Goal: Task Accomplishment & Management: Manage account settings

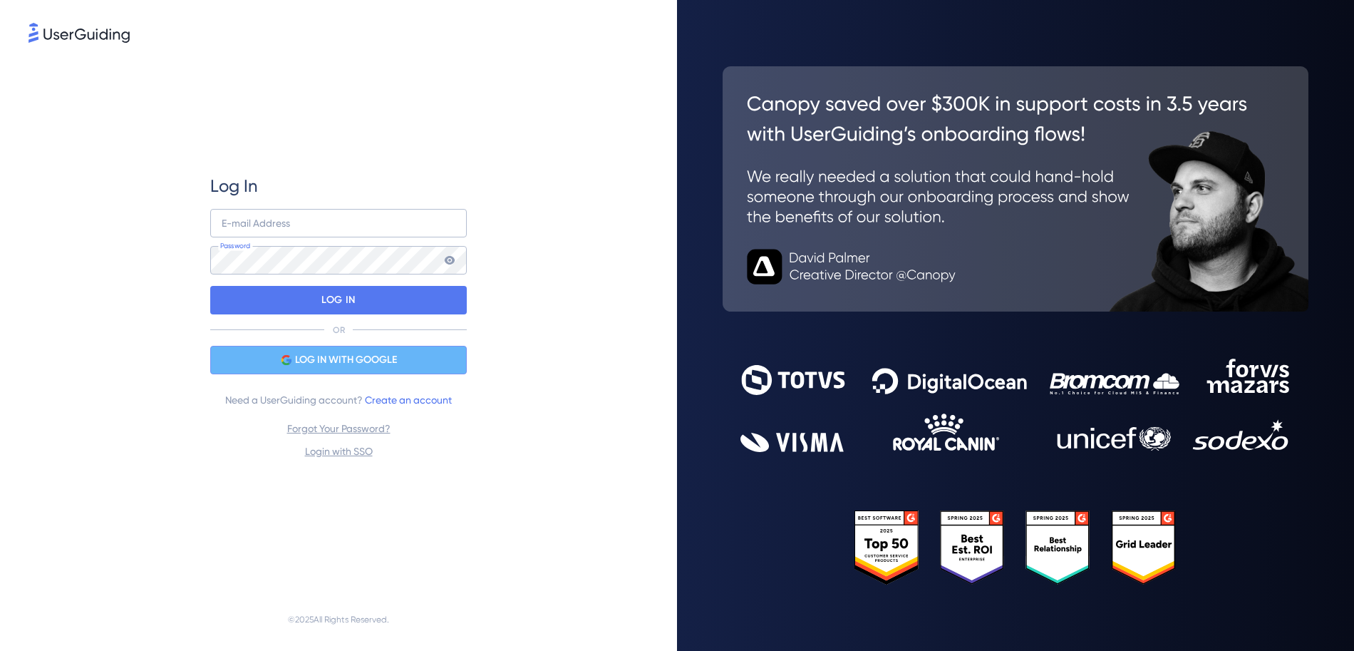
click at [416, 360] on div "LOG IN WITH GOOGLE" at bounding box center [338, 360] width 257 height 29
click at [413, 365] on div "LOG IN WITH GOOGLE" at bounding box center [338, 360] width 257 height 29
click at [76, 38] on img at bounding box center [79, 33] width 101 height 20
click at [99, 27] on img at bounding box center [79, 33] width 101 height 20
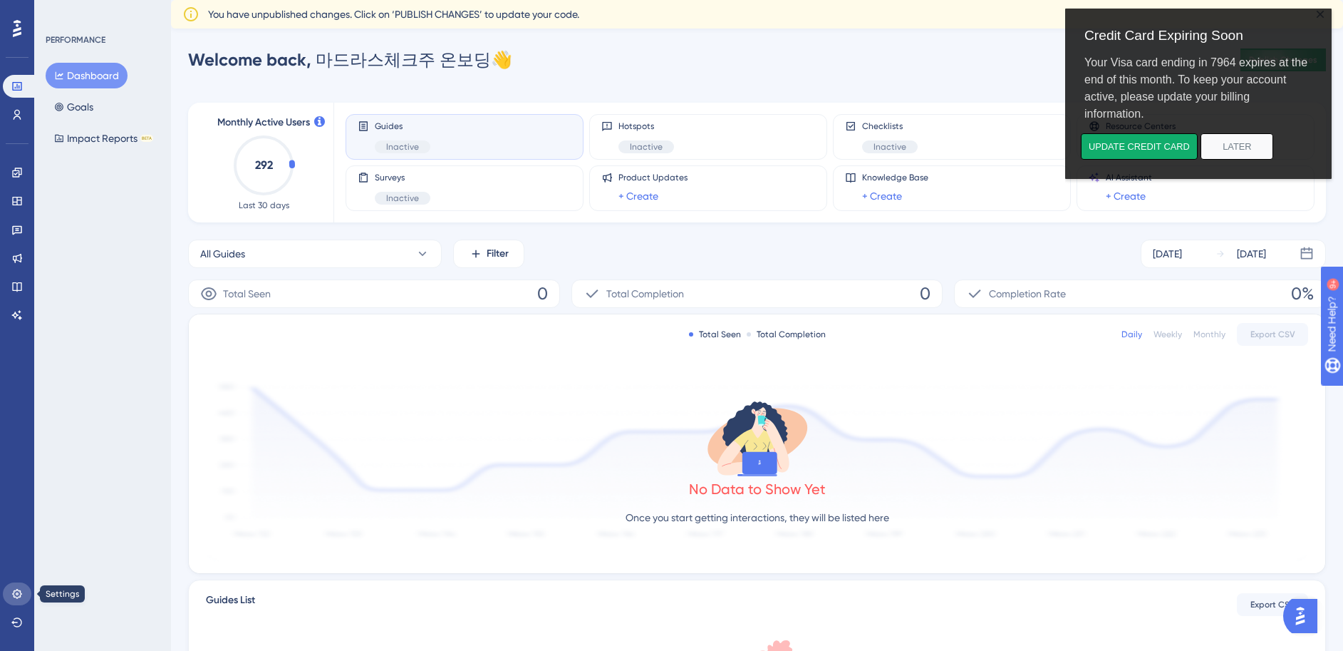
click at [21, 602] on link at bounding box center [17, 593] width 29 height 23
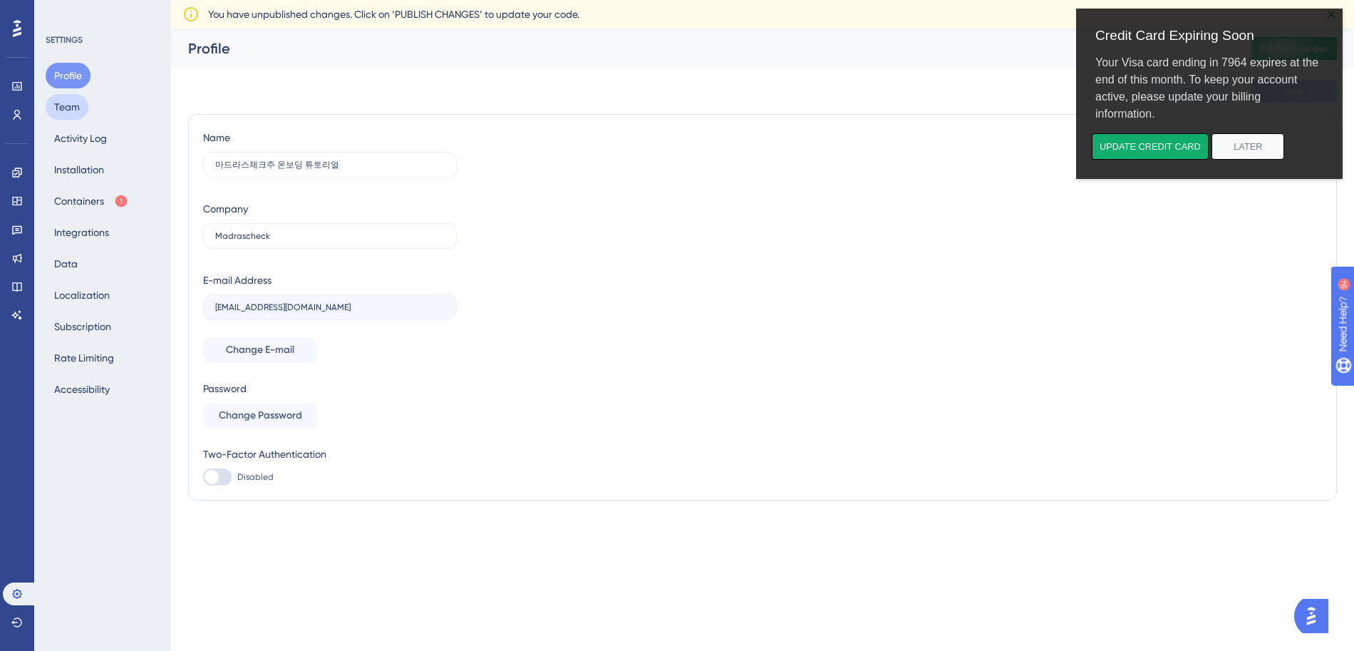
click at [75, 114] on button "Team" at bounding box center [67, 107] width 43 height 26
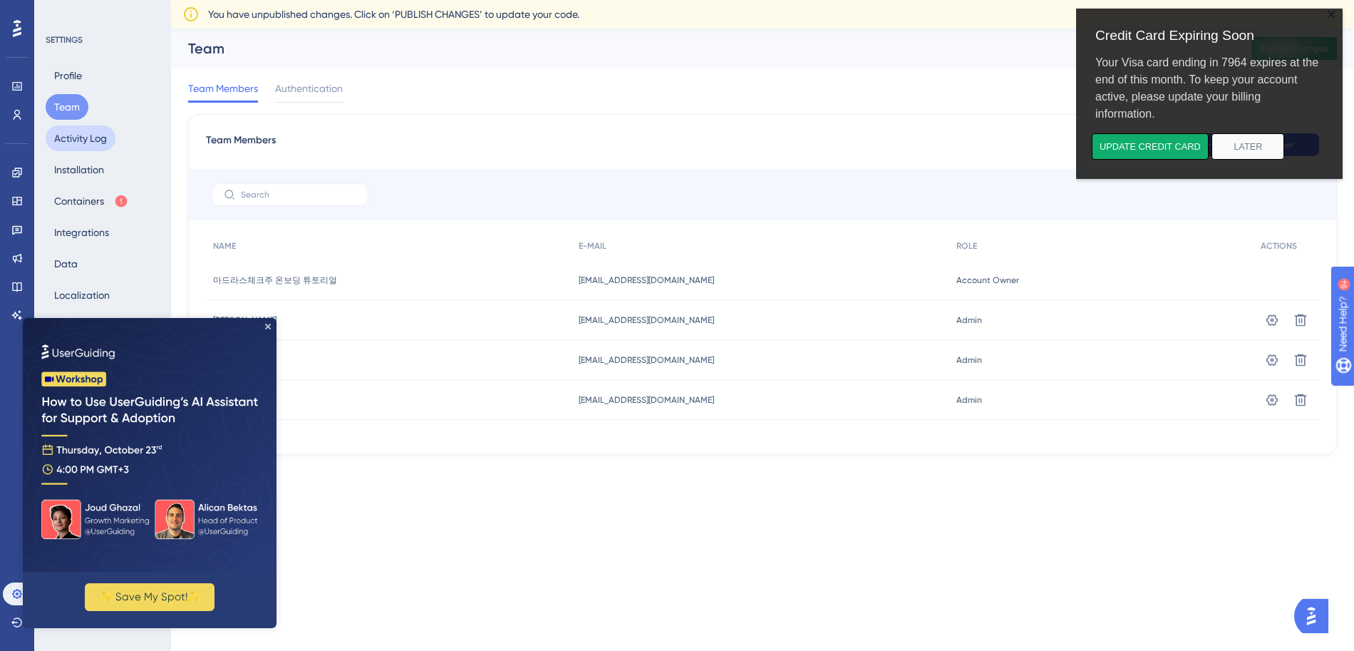
click at [75, 136] on button "Activity Log" at bounding box center [81, 138] width 70 height 26
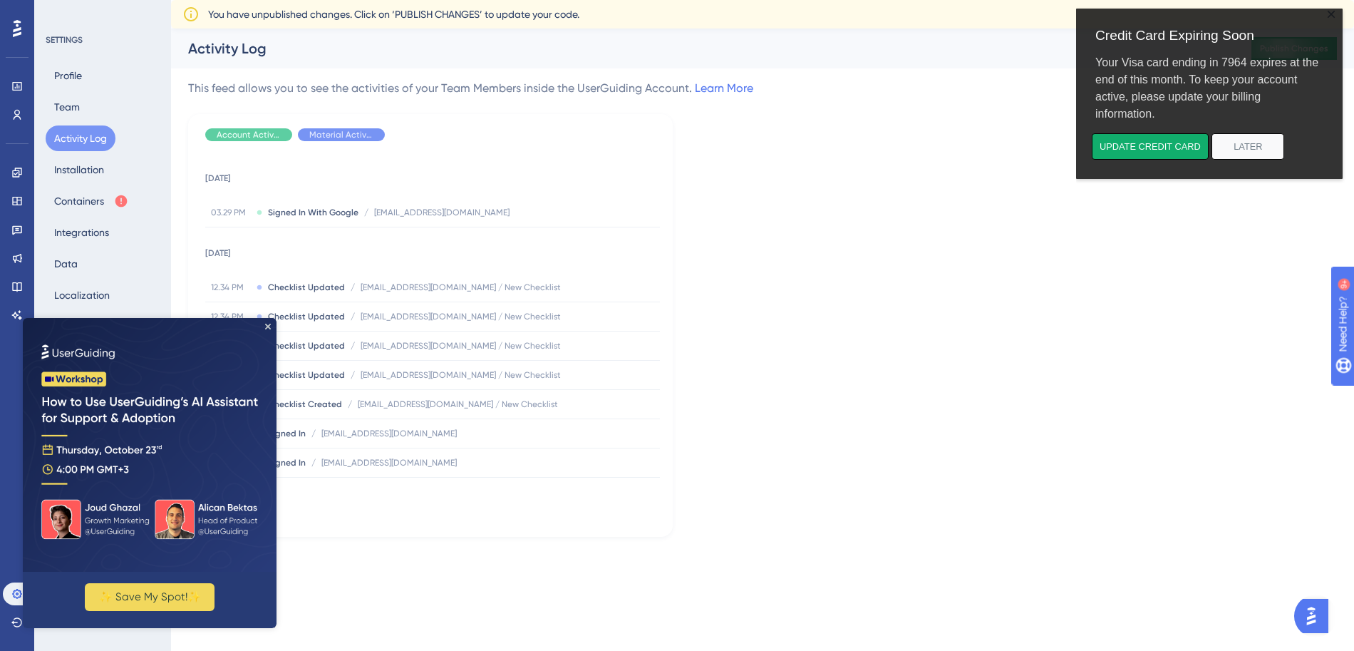
click at [269, 333] on img at bounding box center [150, 445] width 254 height 254
click at [267, 326] on icon "Close Preview" at bounding box center [268, 327] width 6 height 6
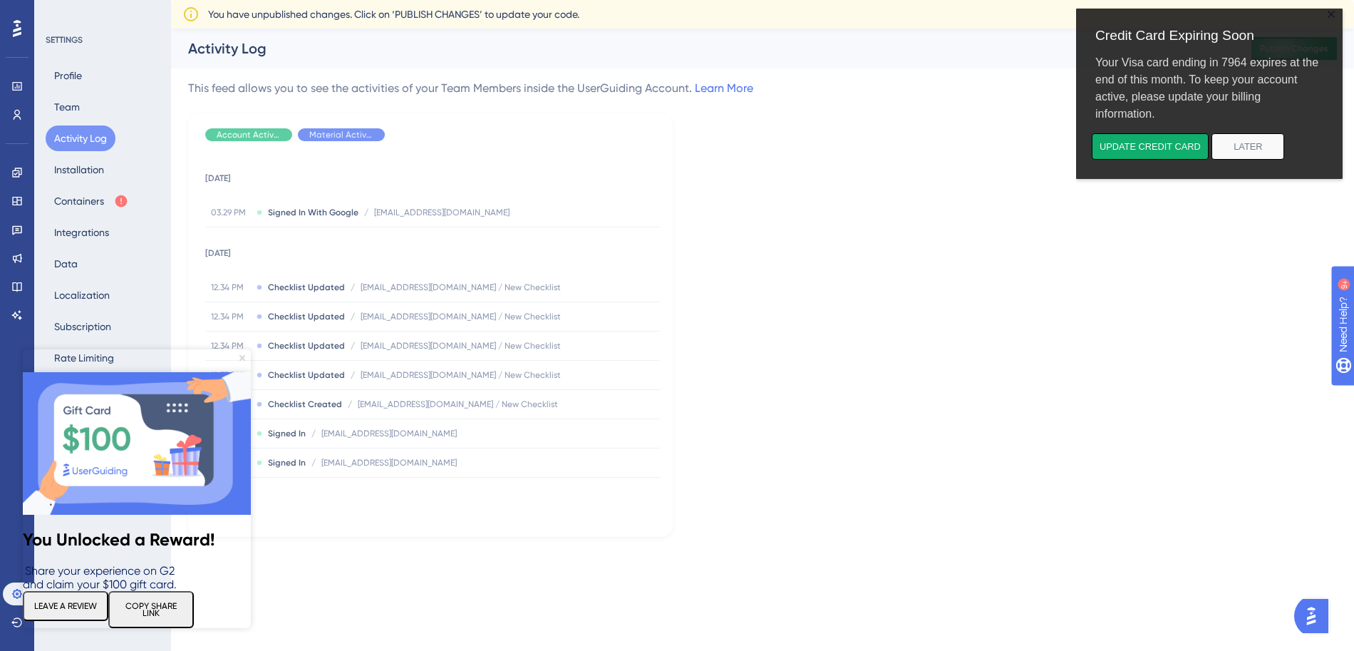
click at [244, 358] on icon "Close Preview" at bounding box center [242, 358] width 6 height 6
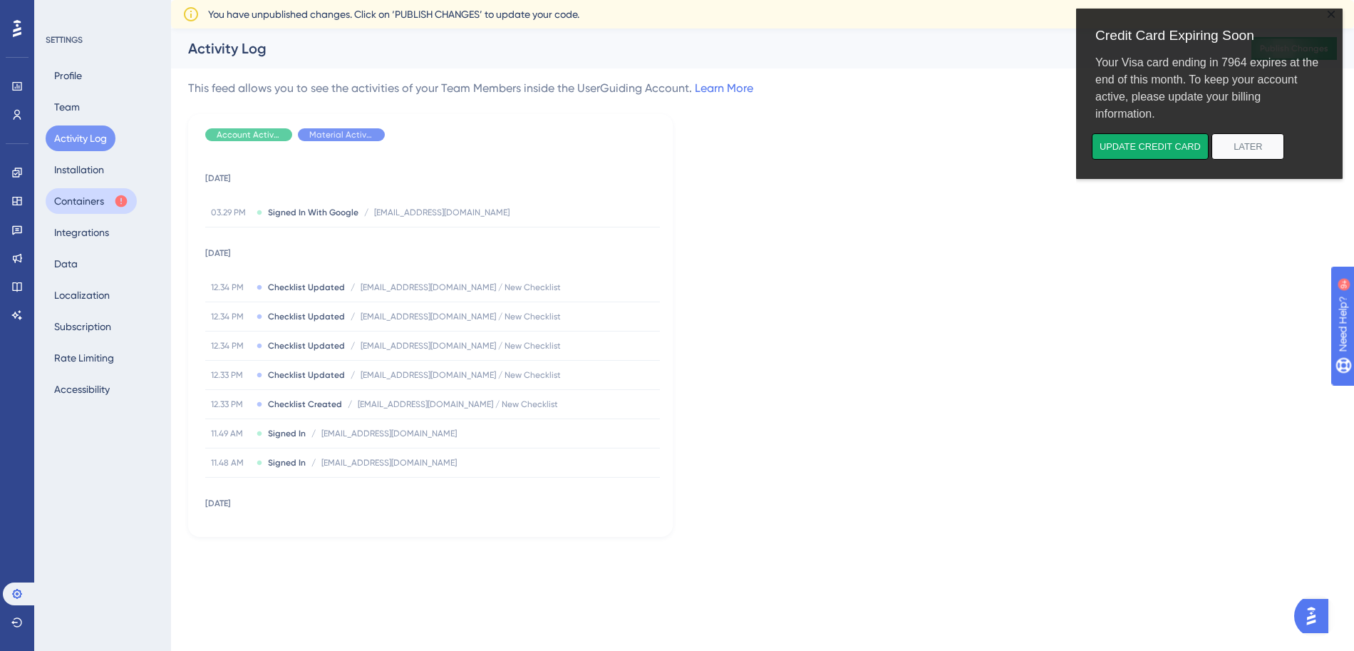
click at [74, 204] on button "Containers" at bounding box center [91, 201] width 91 height 26
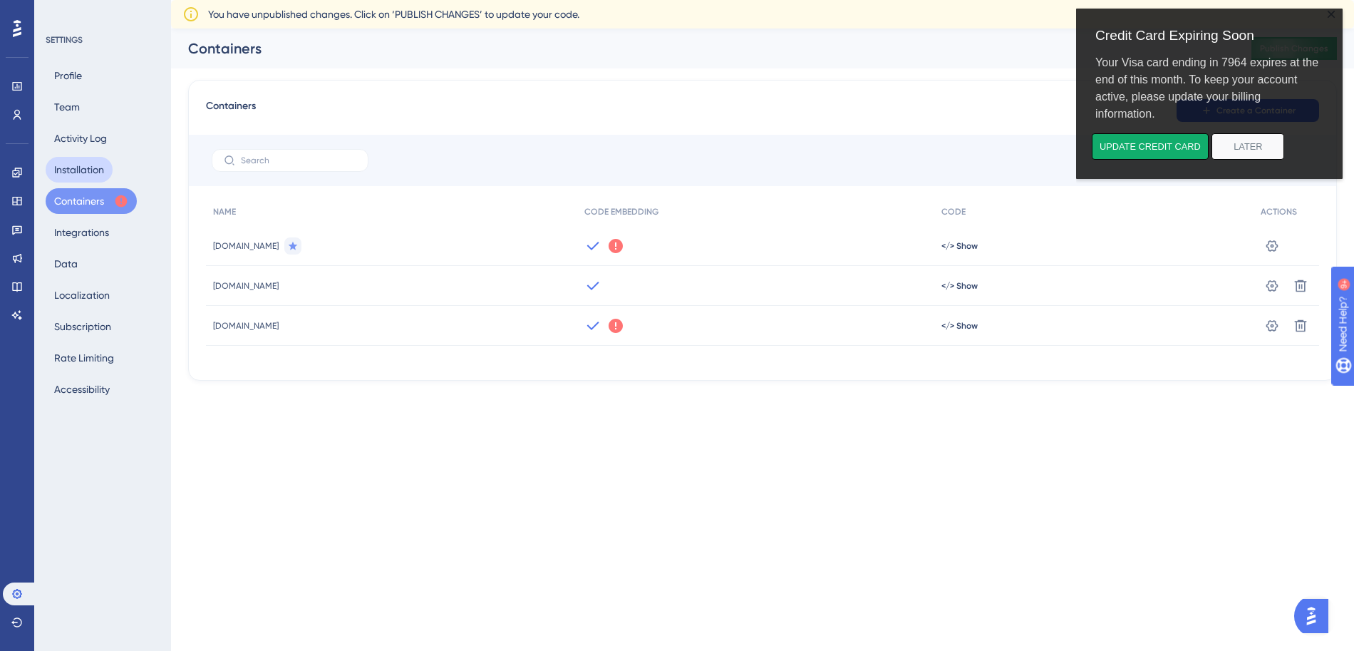
click at [73, 180] on button "Installation" at bounding box center [79, 170] width 67 height 26
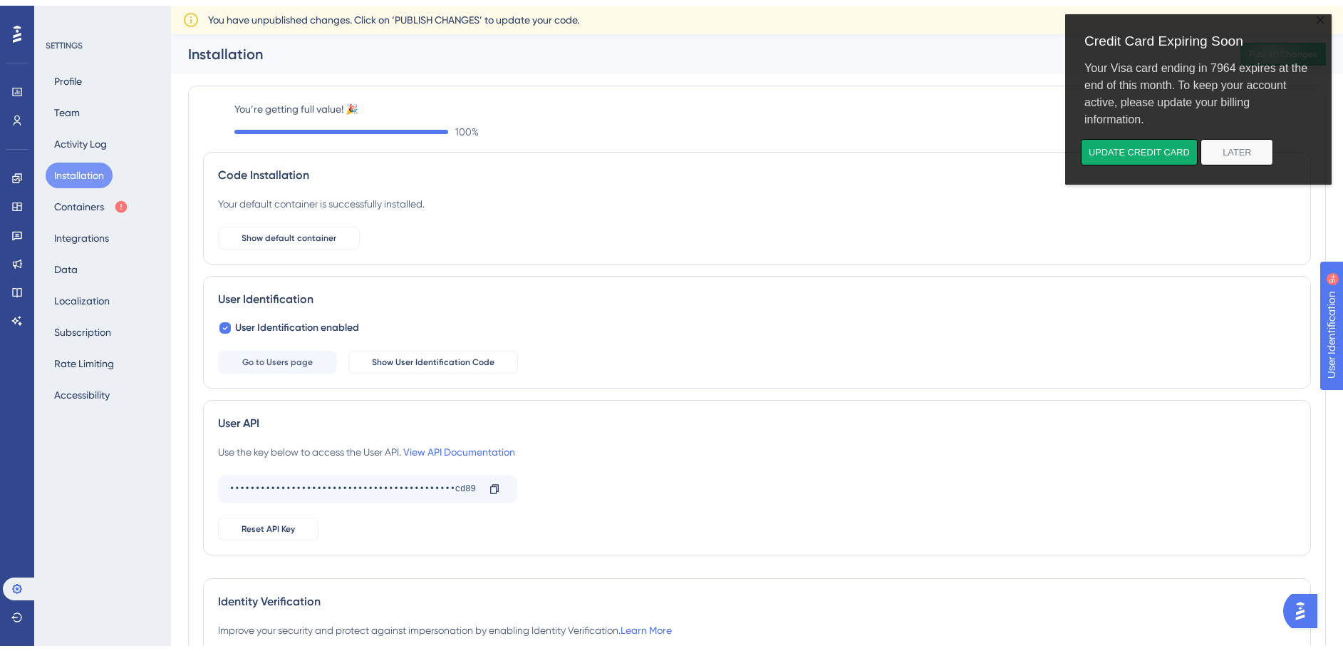
scroll to position [100, 0]
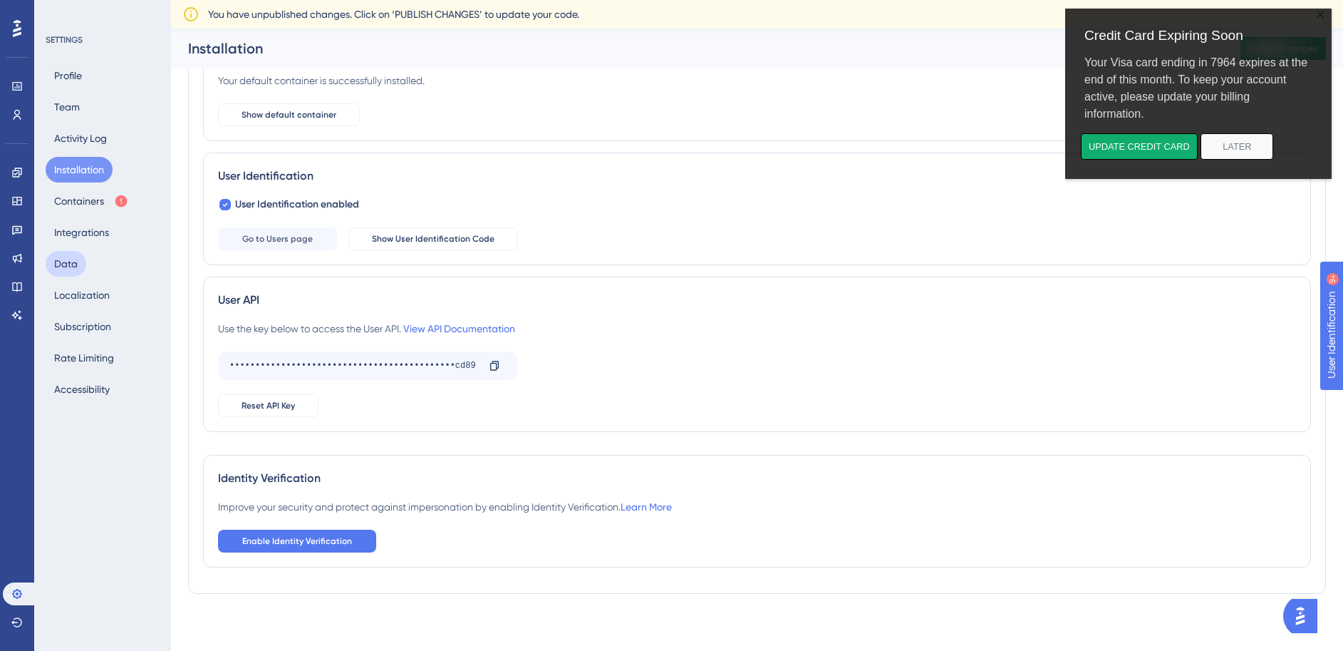
click at [69, 273] on button "Data" at bounding box center [66, 264] width 41 height 26
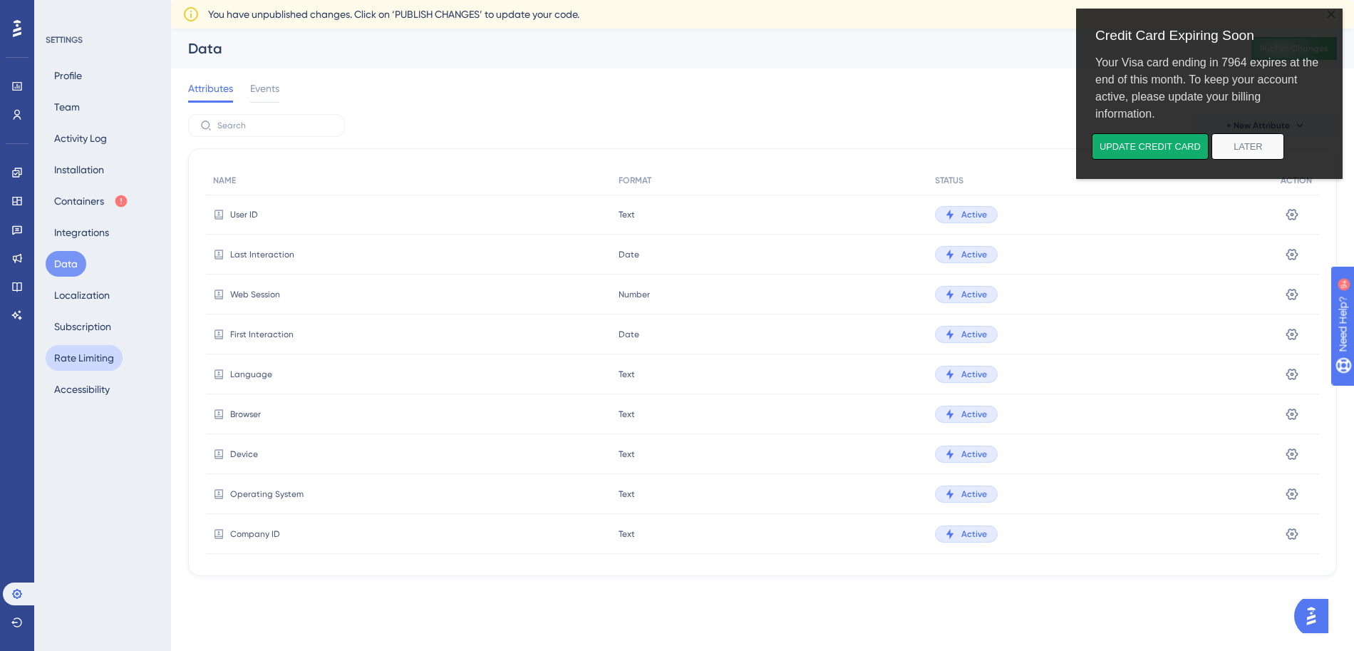
click at [95, 347] on button "Rate Limiting" at bounding box center [84, 358] width 77 height 26
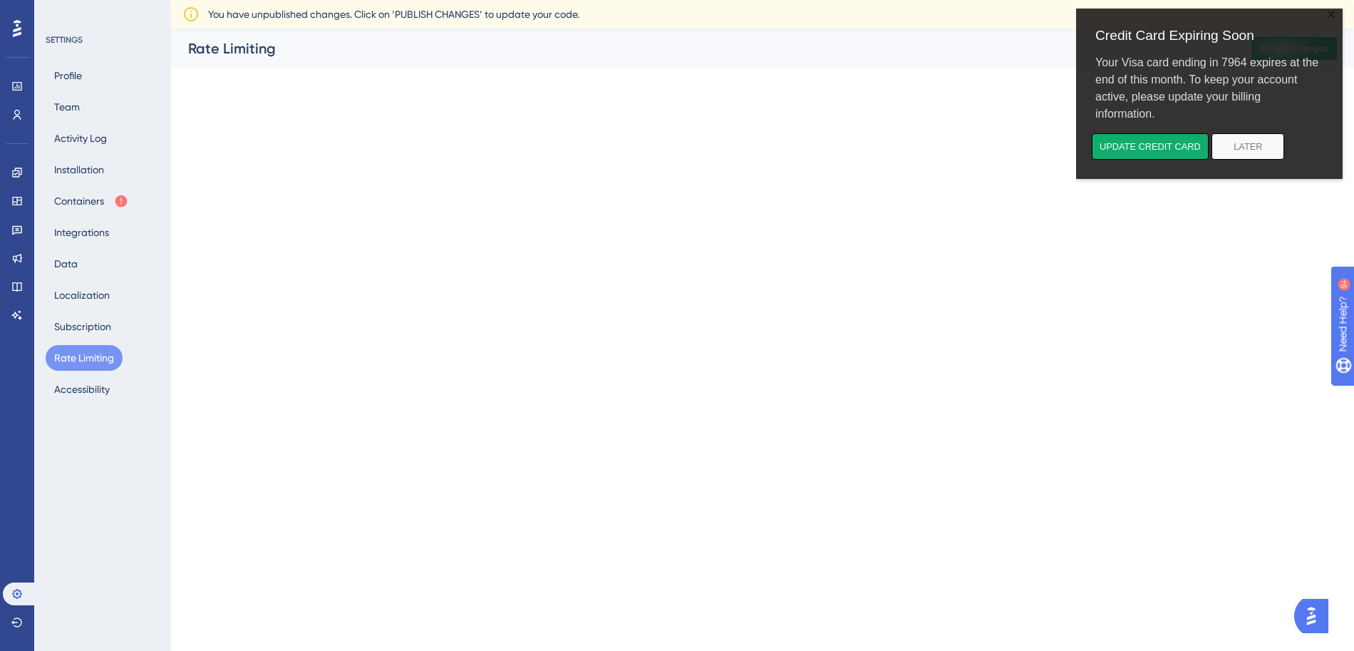
click at [87, 375] on div "Profile Team Activity Log Installation Containers Integrations Data Localizatio…" at bounding box center [103, 232] width 115 height 339
click at [103, 363] on button "Rate Limiting" at bounding box center [84, 358] width 77 height 26
click at [100, 372] on div "Profile Team Activity Log Installation Containers Integrations Data Localizatio…" at bounding box center [103, 232] width 115 height 339
click at [11, 12] on div "Performance Users Engagement Widgets Feedback Product Updates Knowledge Base AI…" at bounding box center [17, 325] width 34 height 651
click at [19, 31] on icon at bounding box center [17, 28] width 9 height 17
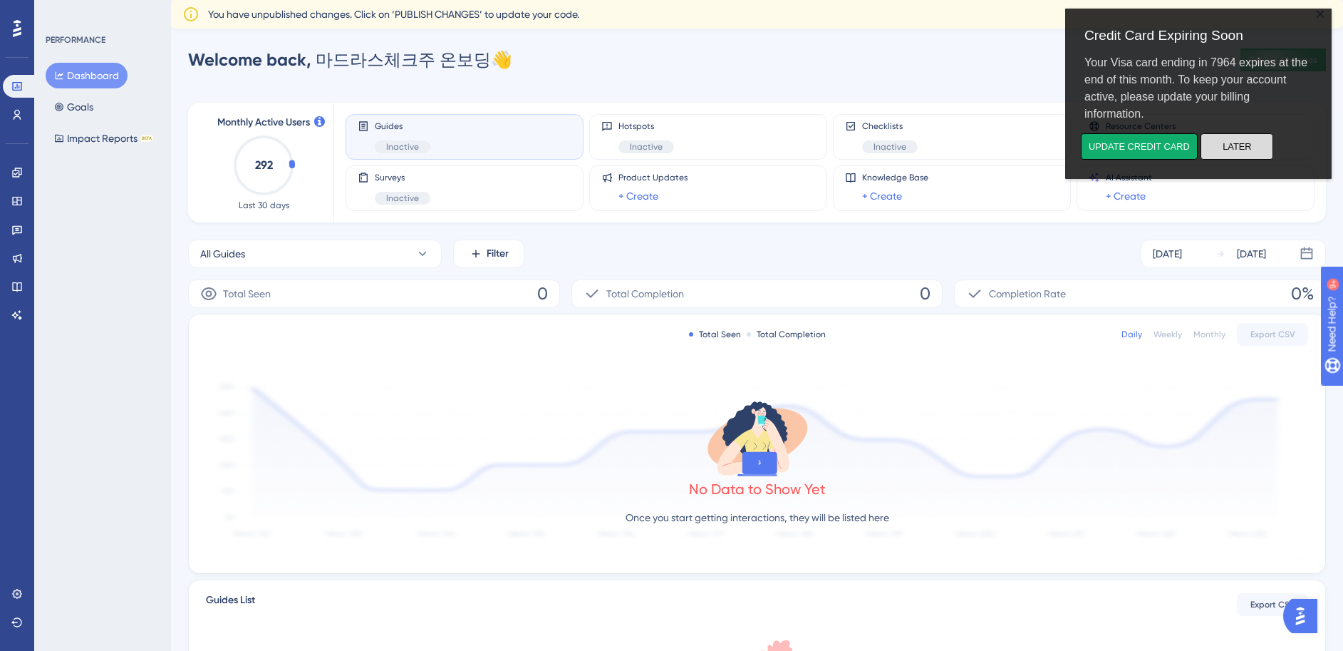
click at [1241, 146] on button "Later" at bounding box center [1237, 146] width 73 height 26
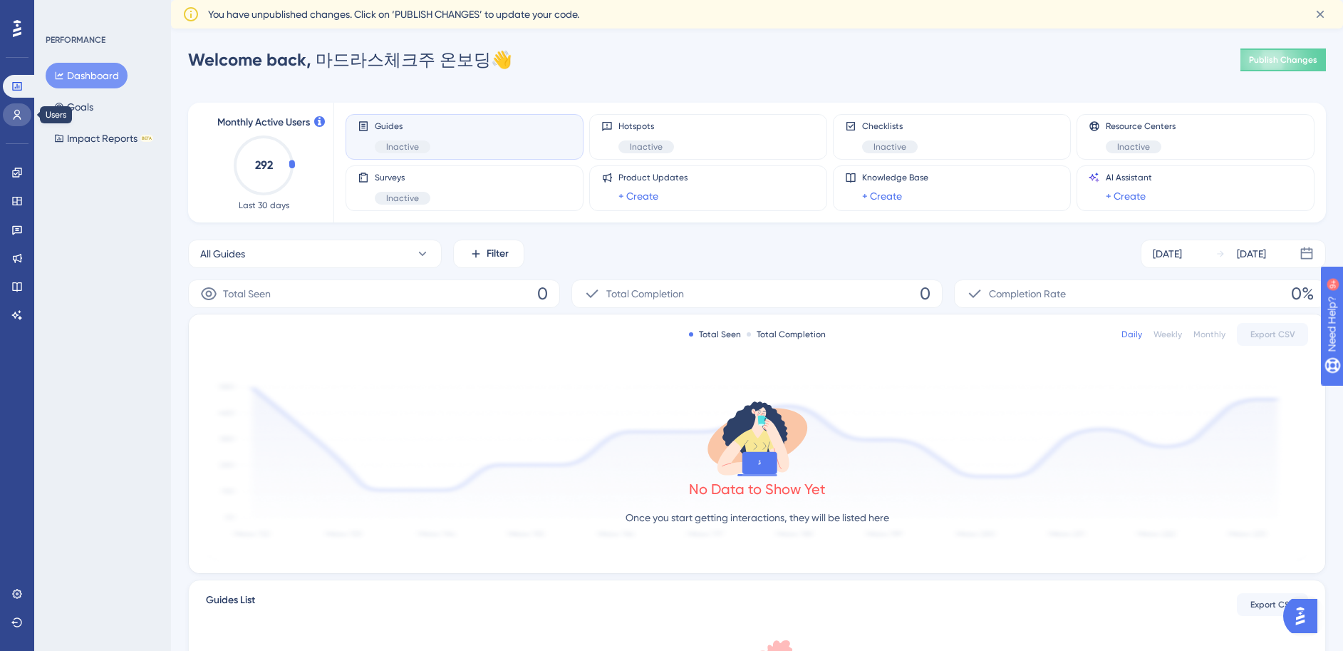
click at [14, 113] on icon at bounding box center [18, 115] width 8 height 10
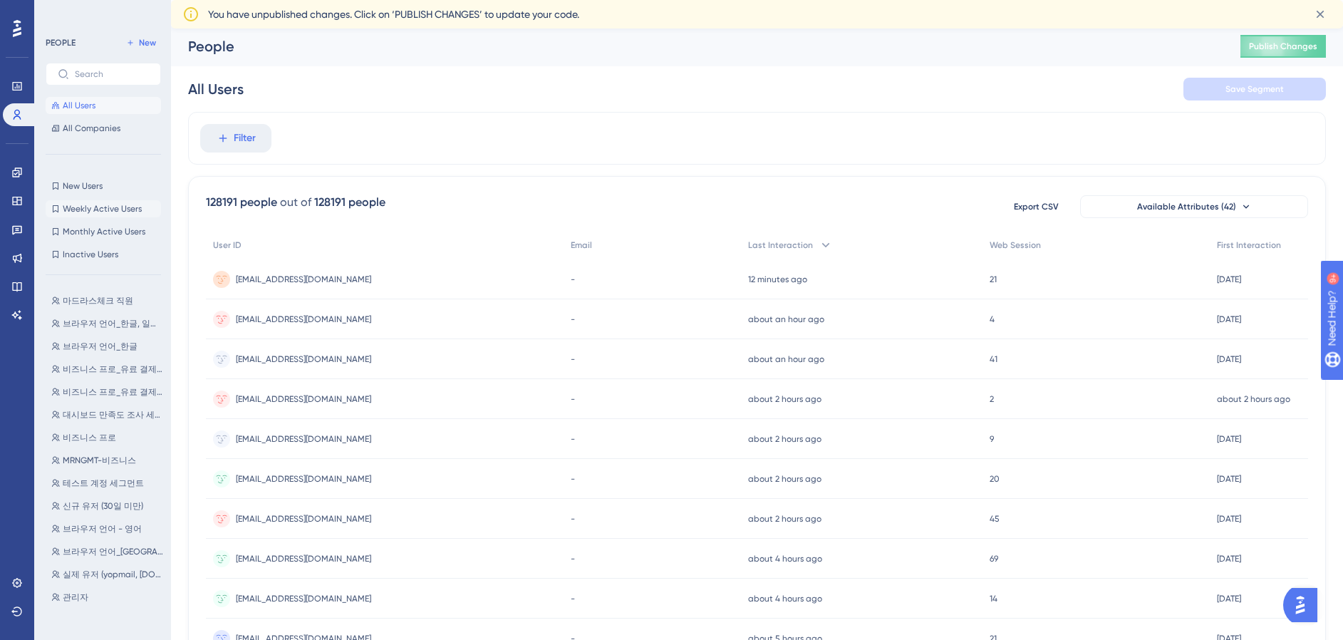
scroll to position [3, 0]
click at [14, 171] on icon at bounding box center [16, 172] width 11 height 11
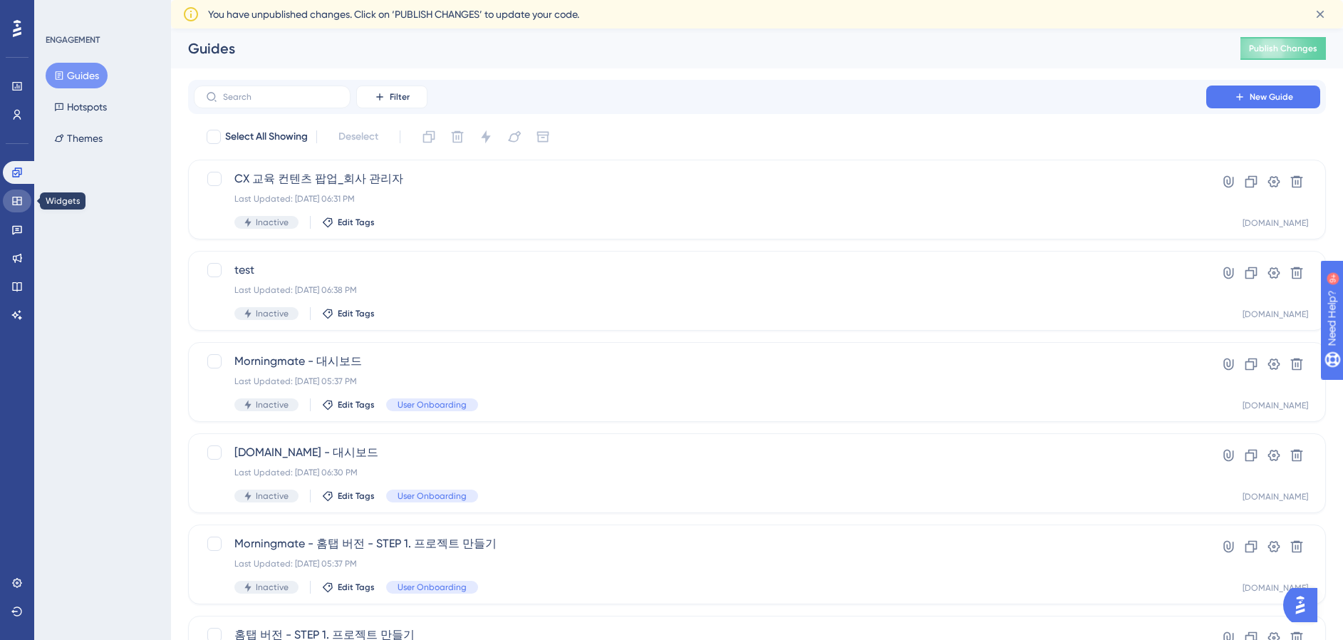
click at [16, 212] on link at bounding box center [17, 201] width 29 height 23
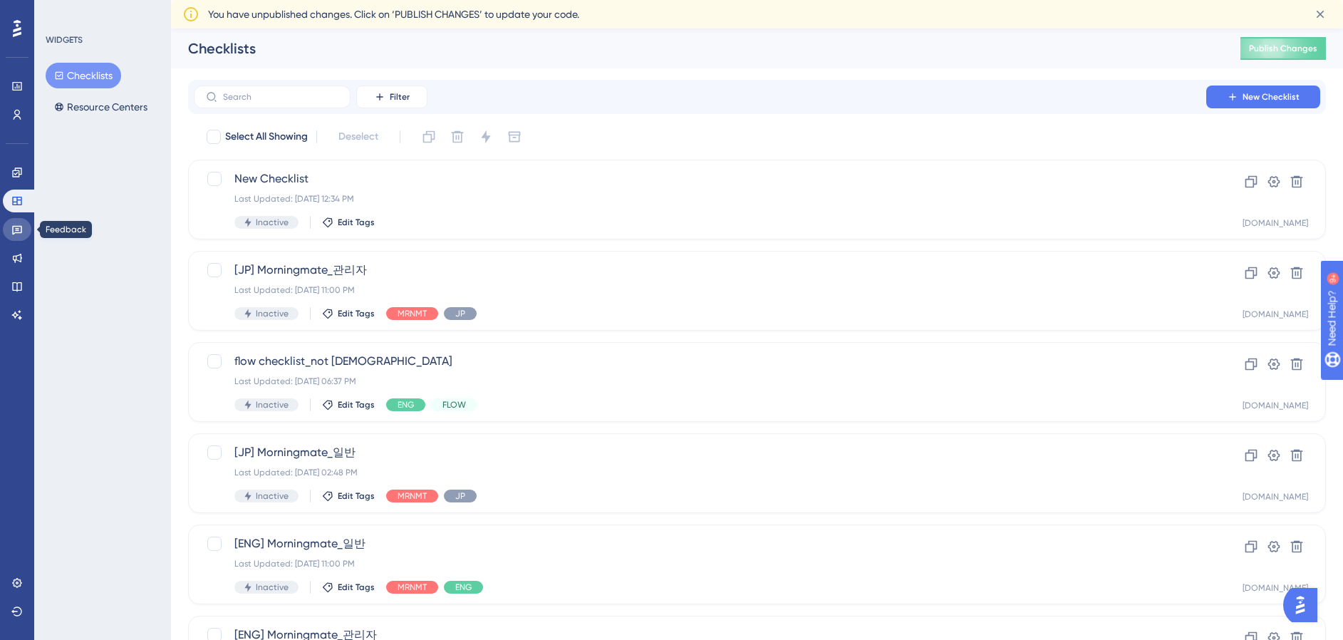
click at [19, 237] on link at bounding box center [17, 229] width 29 height 23
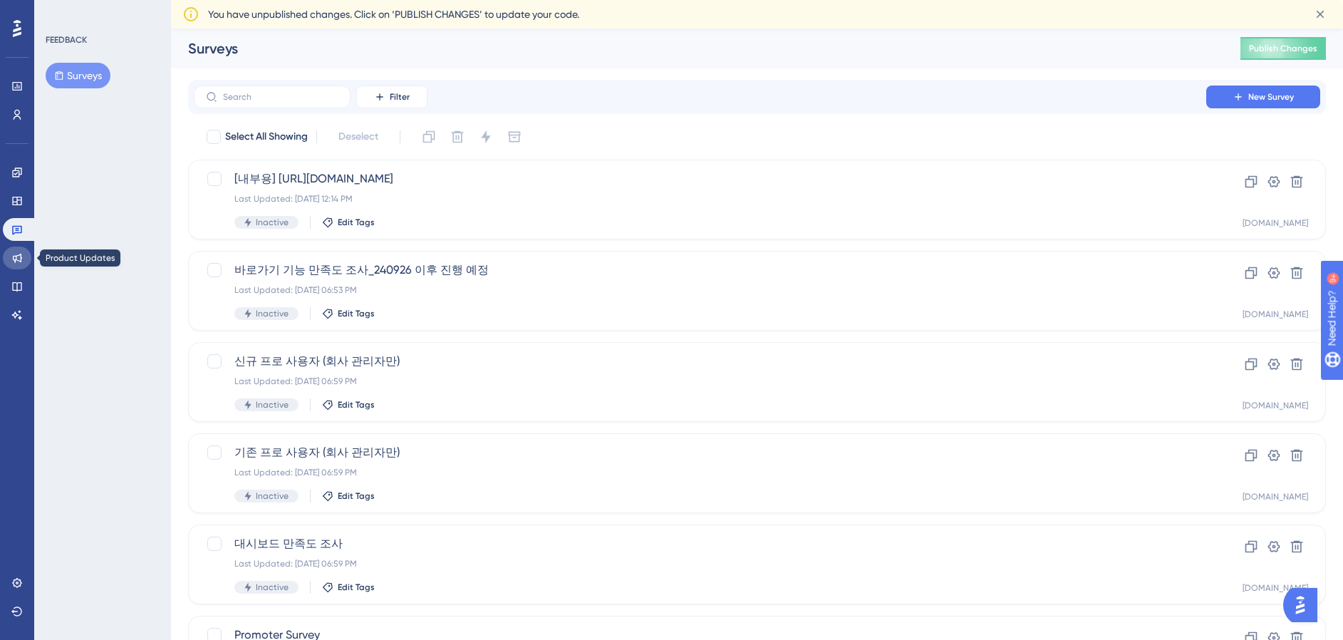
click at [19, 257] on icon at bounding box center [16, 257] width 11 height 11
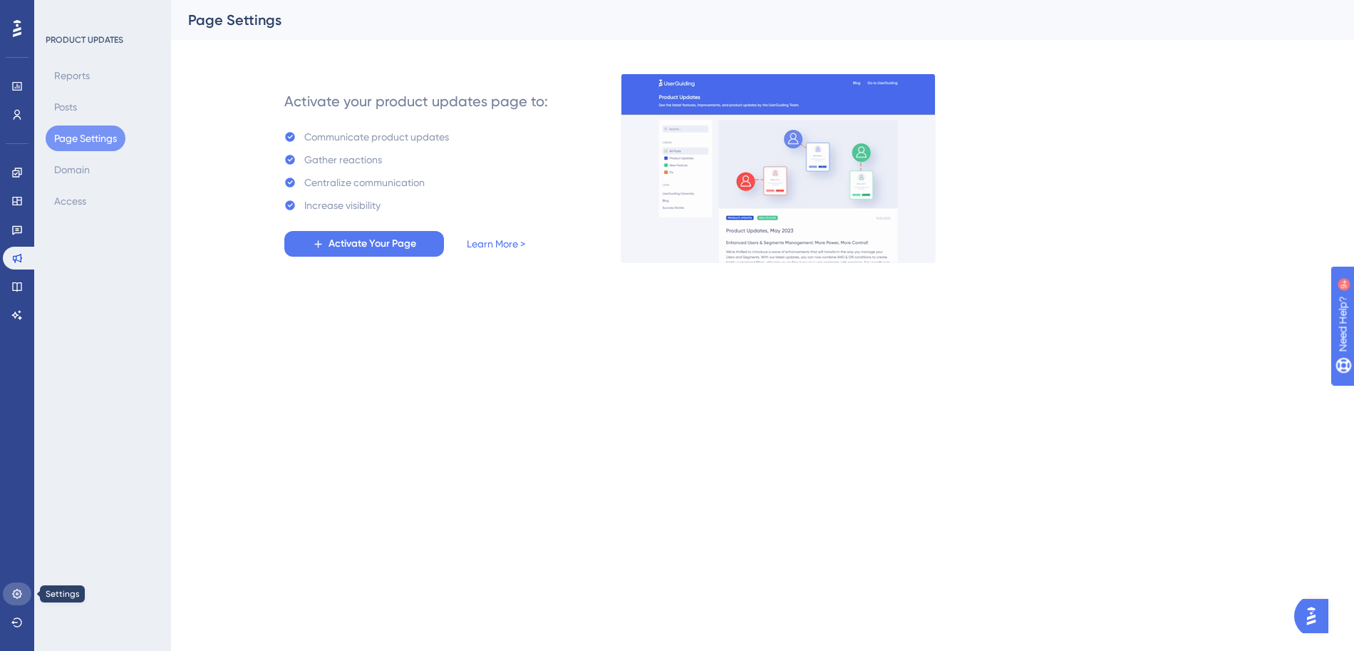
click at [20, 602] on link at bounding box center [17, 593] width 29 height 23
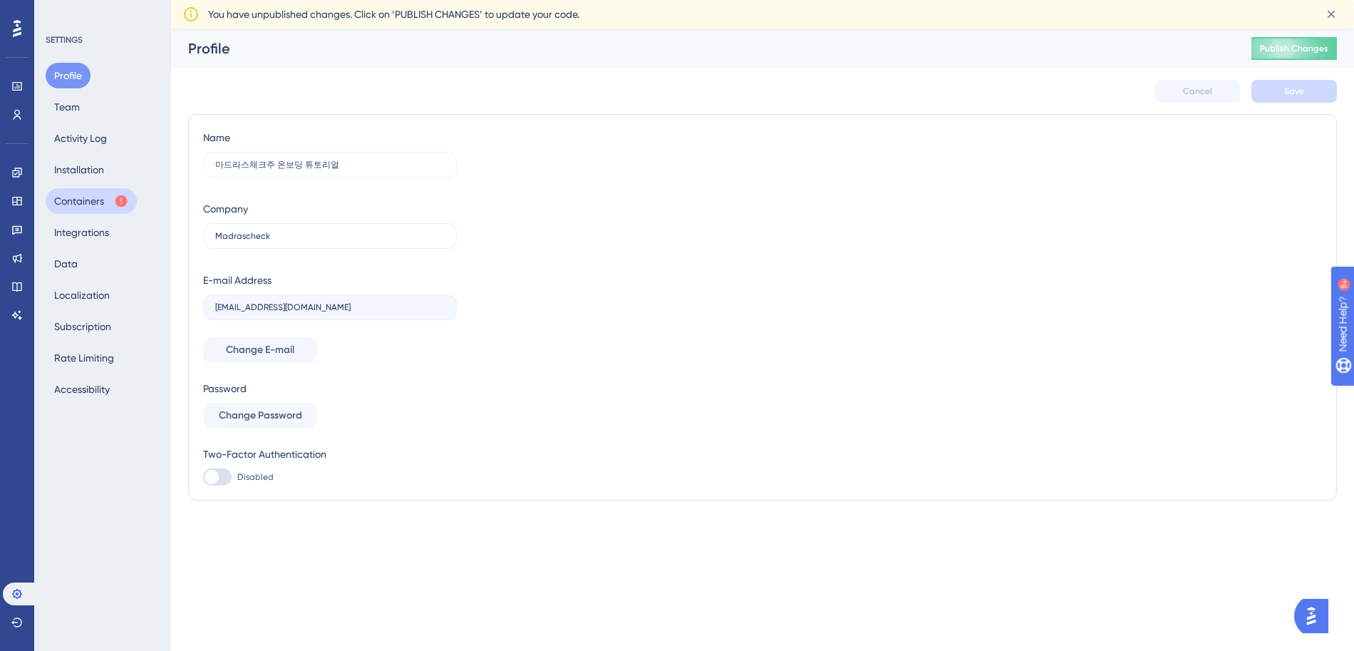
click at [86, 207] on button "Containers" at bounding box center [91, 201] width 91 height 26
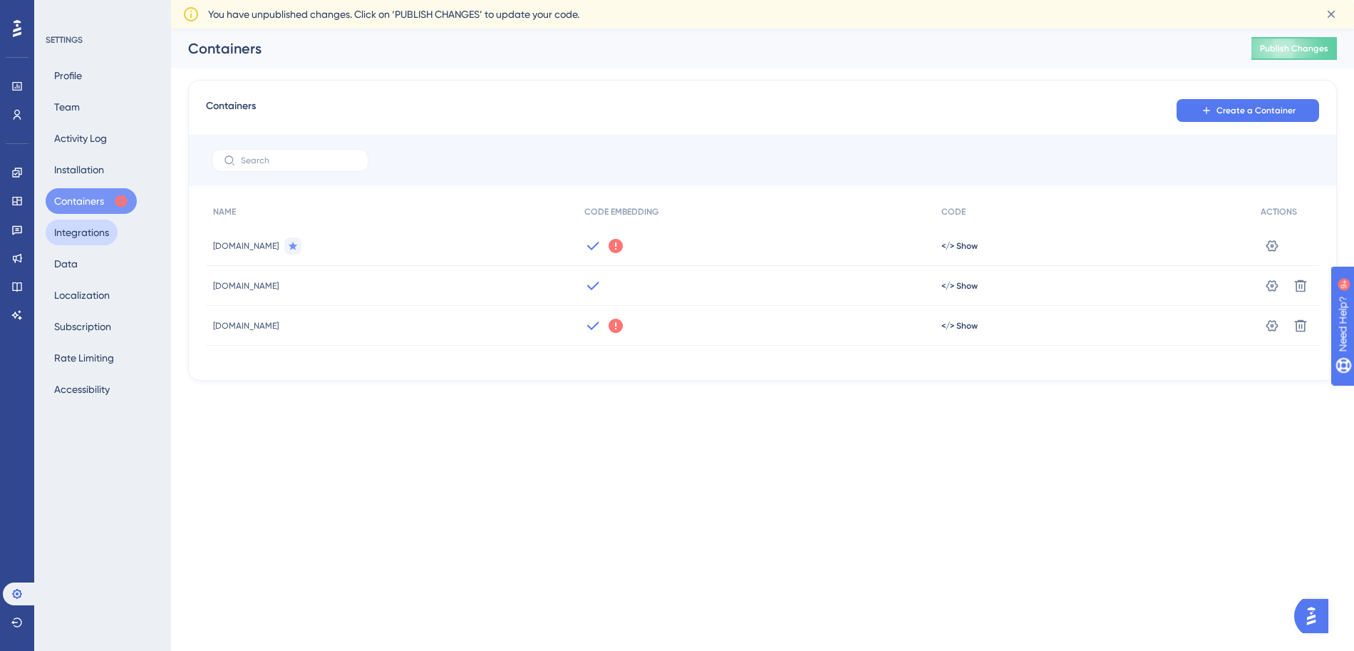
click at [75, 227] on button "Integrations" at bounding box center [82, 232] width 72 height 26
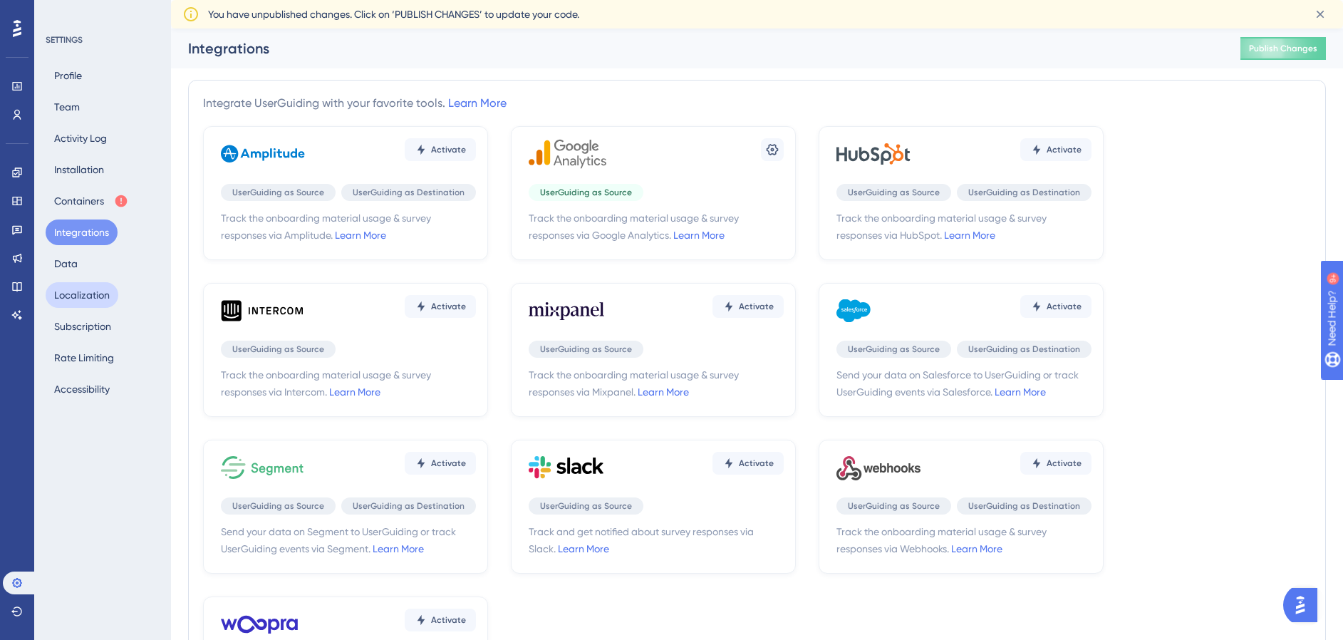
click at [81, 285] on button "Localization" at bounding box center [82, 295] width 73 height 26
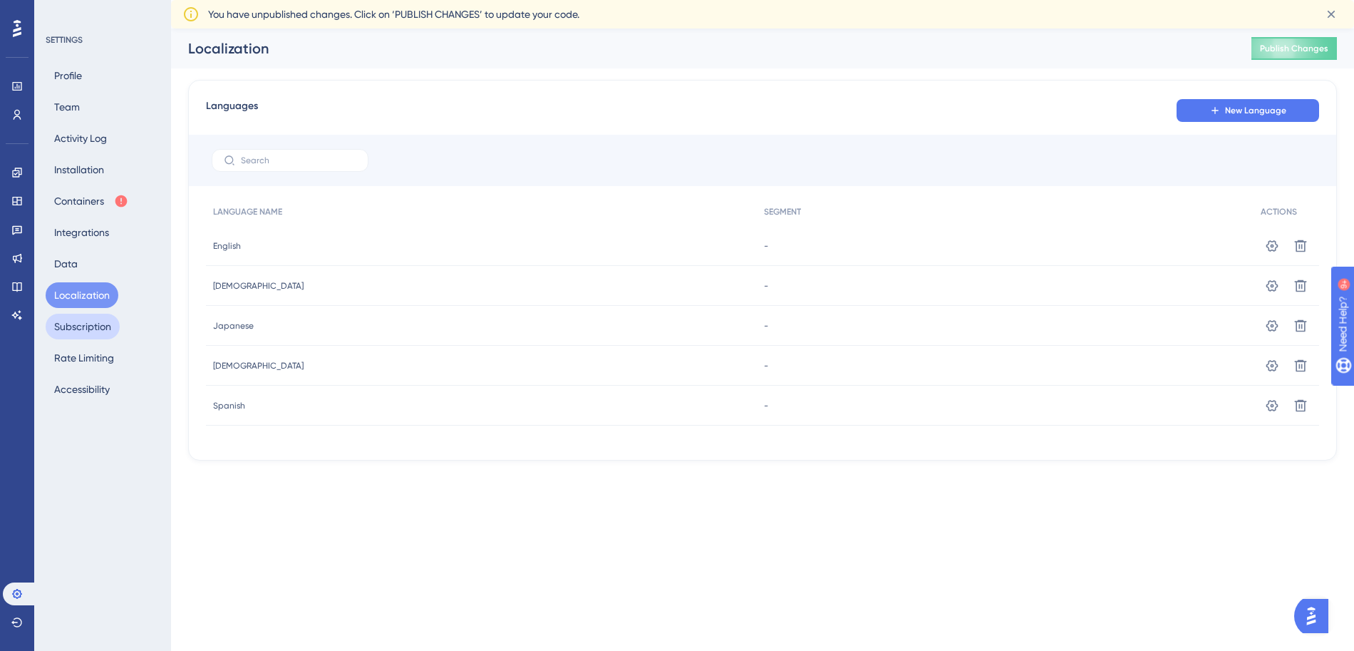
click at [113, 331] on button "Subscription" at bounding box center [83, 327] width 74 height 26
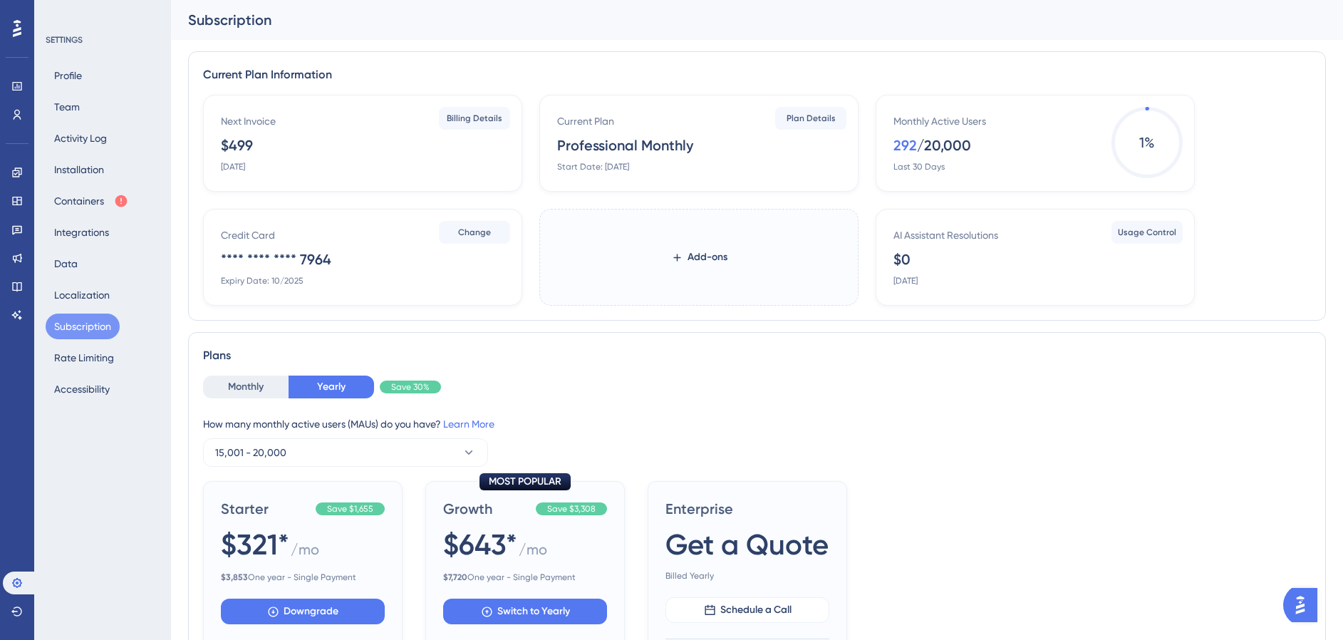
scroll to position [25, 0]
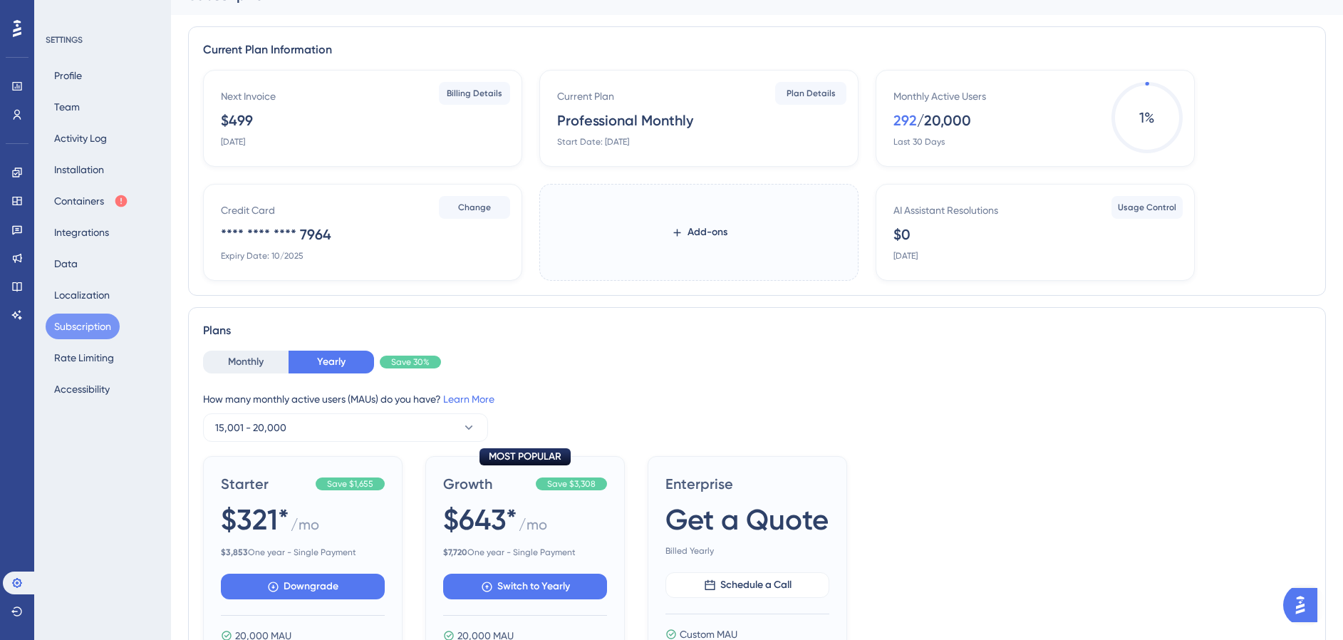
drag, startPoint x: 239, startPoint y: 141, endPoint x: 306, endPoint y: 143, distance: 67.7
click at [306, 143] on div "Next Invoice $499 November 4, 2025" at bounding box center [365, 118] width 289 height 60
click at [345, 140] on div "Next Invoice $499 November 4, 2025" at bounding box center [365, 118] width 289 height 60
click at [475, 94] on span "Billing Details" at bounding box center [475, 93] width 56 height 11
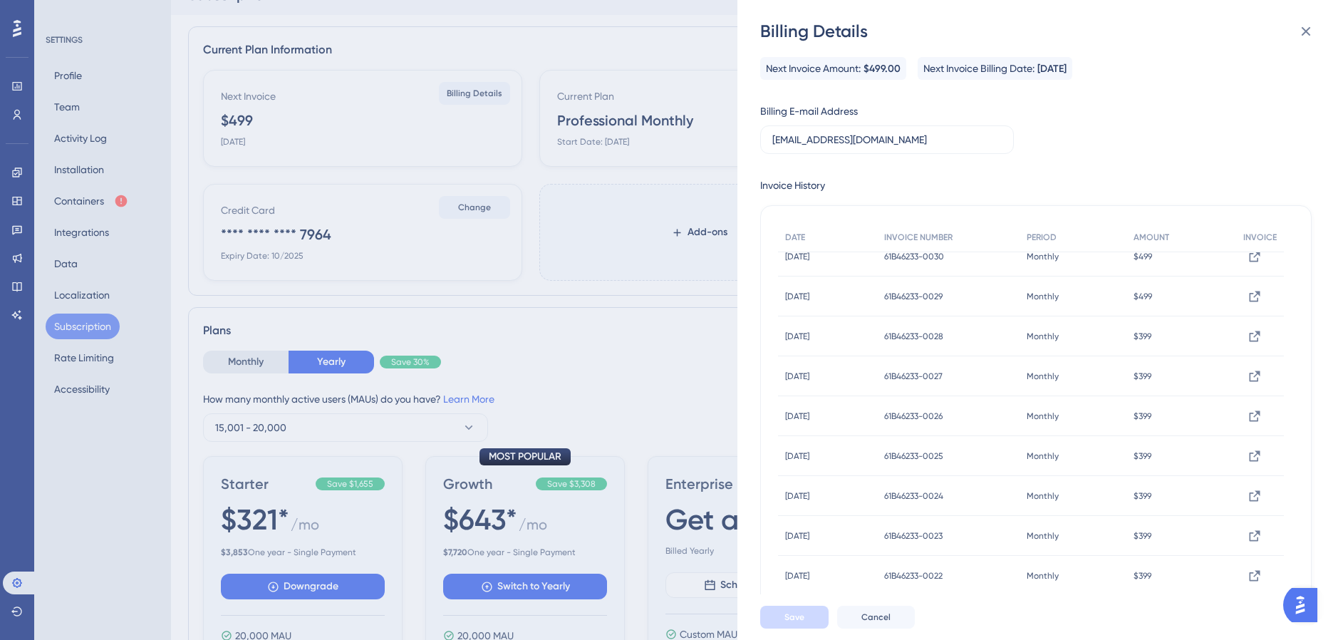
scroll to position [0, 0]
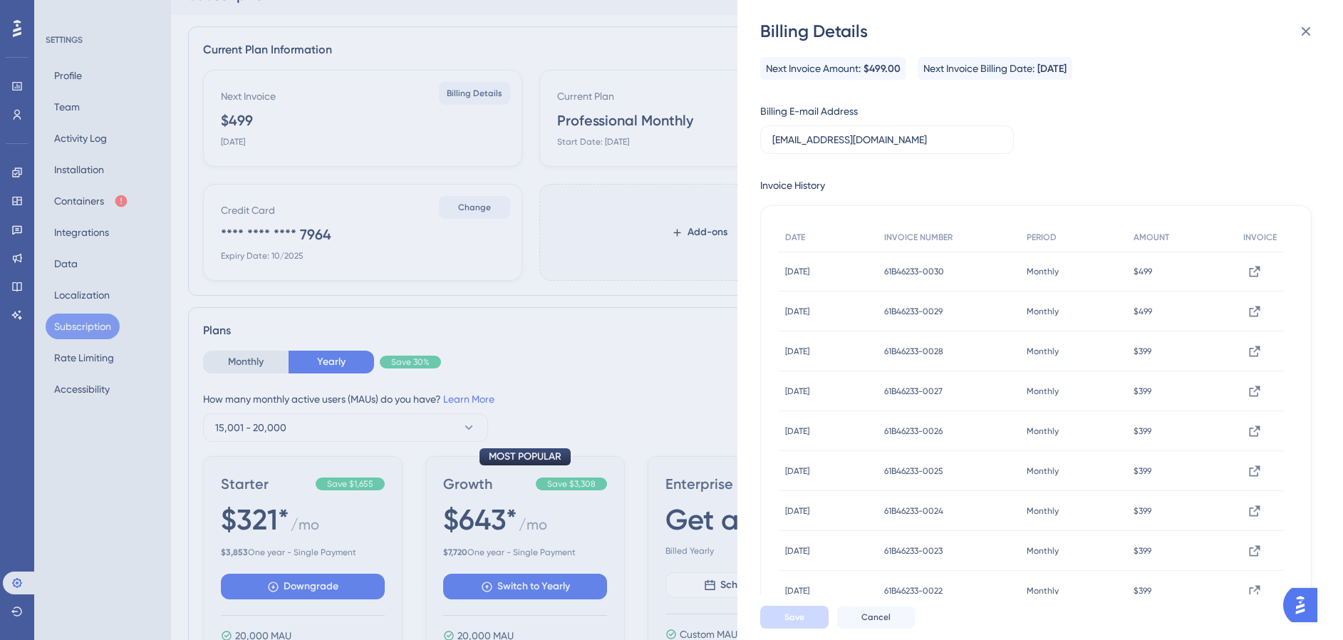
drag, startPoint x: 792, startPoint y: 270, endPoint x: 805, endPoint y: 418, distance: 148.1
click at [595, 366] on div "Billing Details Next Invoice Amount: $499.00 Next Invoice Billing Date: Novembe…" at bounding box center [671, 320] width 1343 height 640
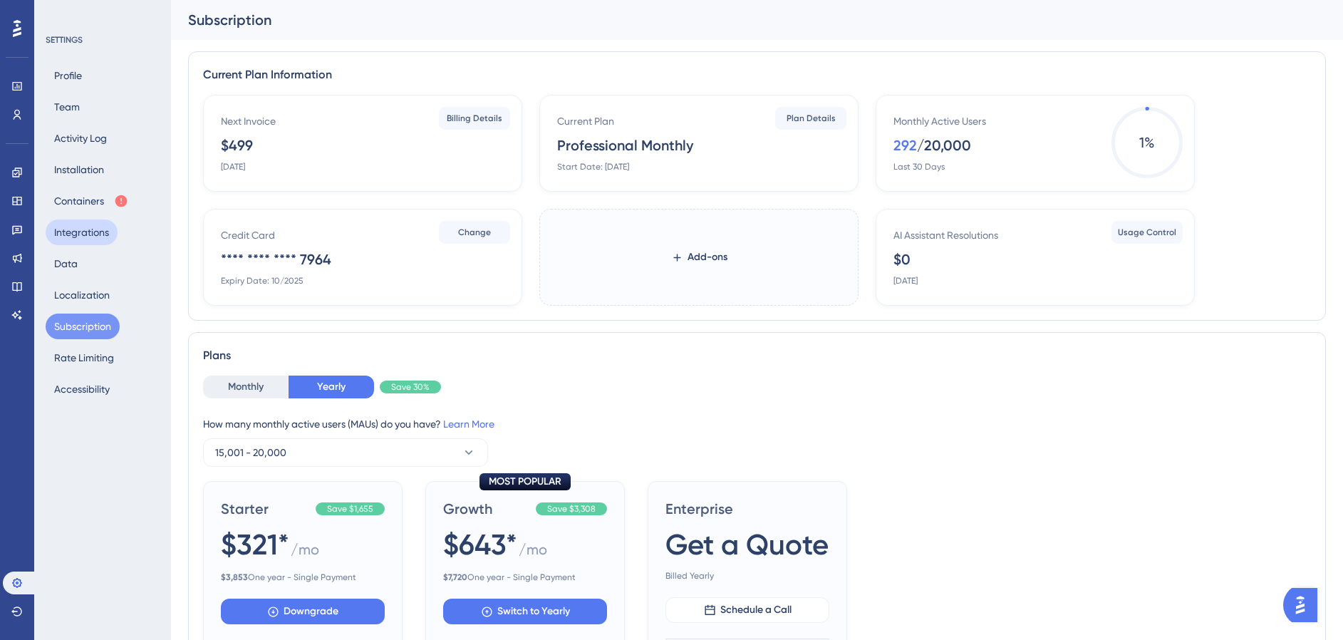
click at [107, 238] on button "Integrations" at bounding box center [82, 232] width 72 height 26
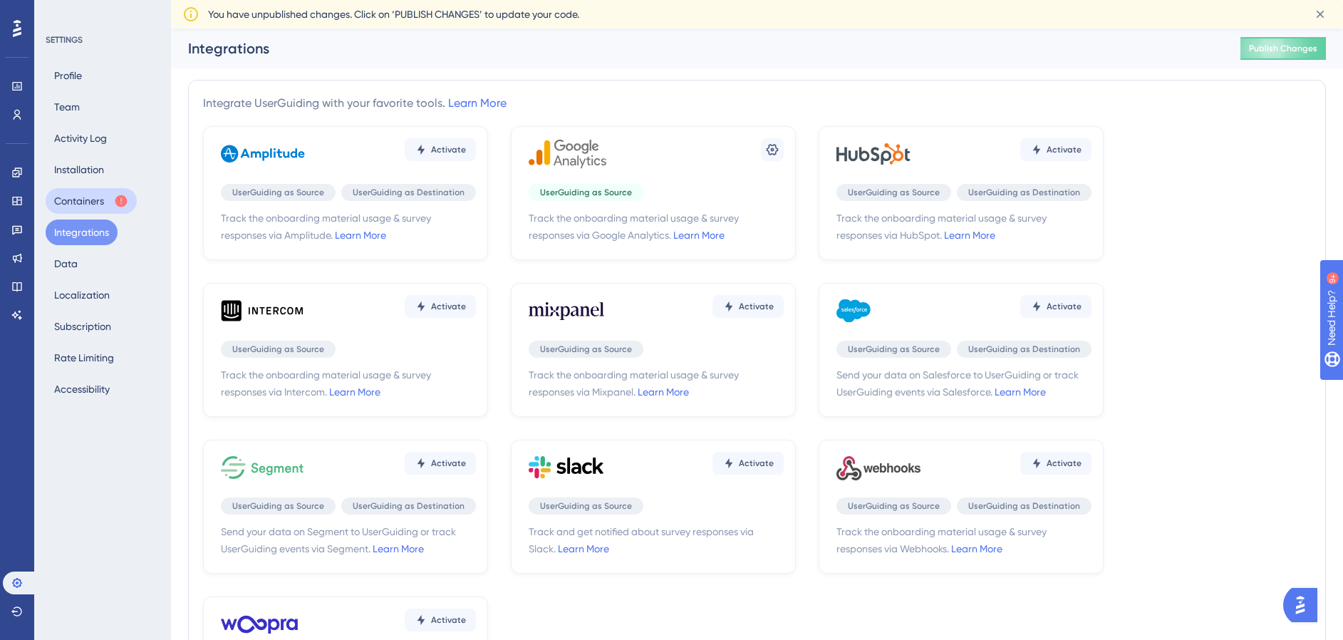
click at [91, 197] on button "Containers" at bounding box center [91, 201] width 91 height 26
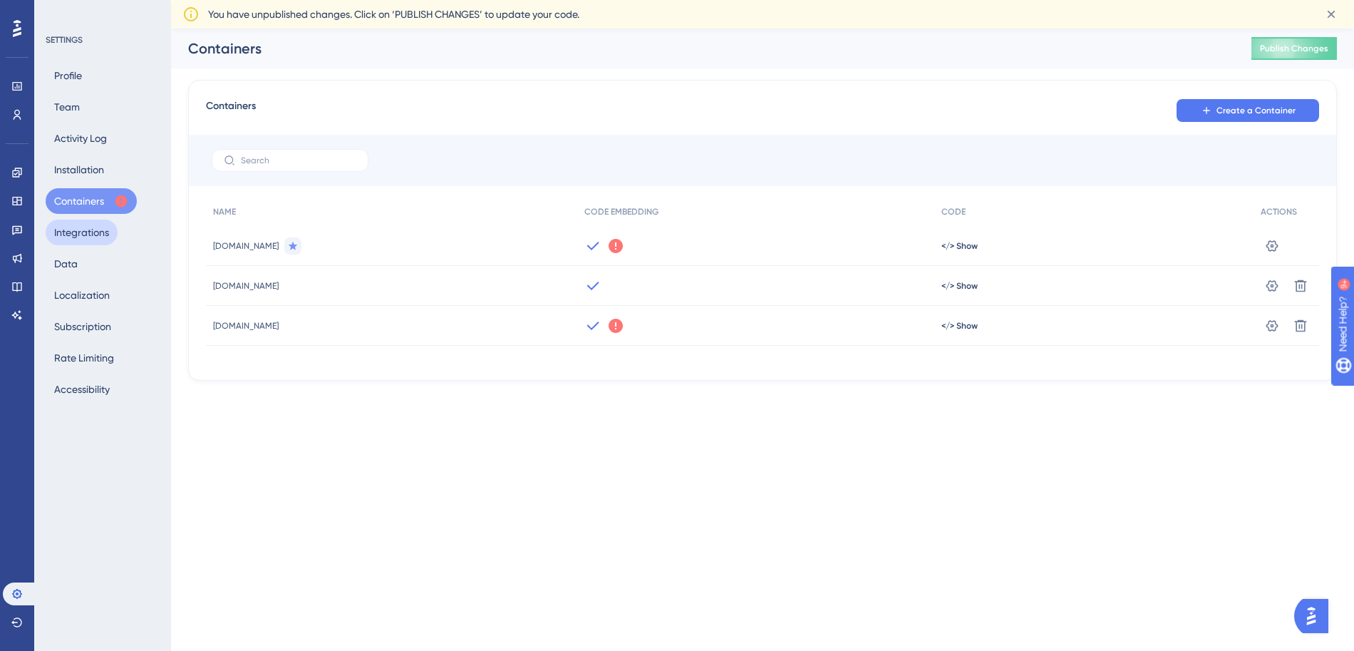
click at [93, 232] on button "Integrations" at bounding box center [82, 232] width 72 height 26
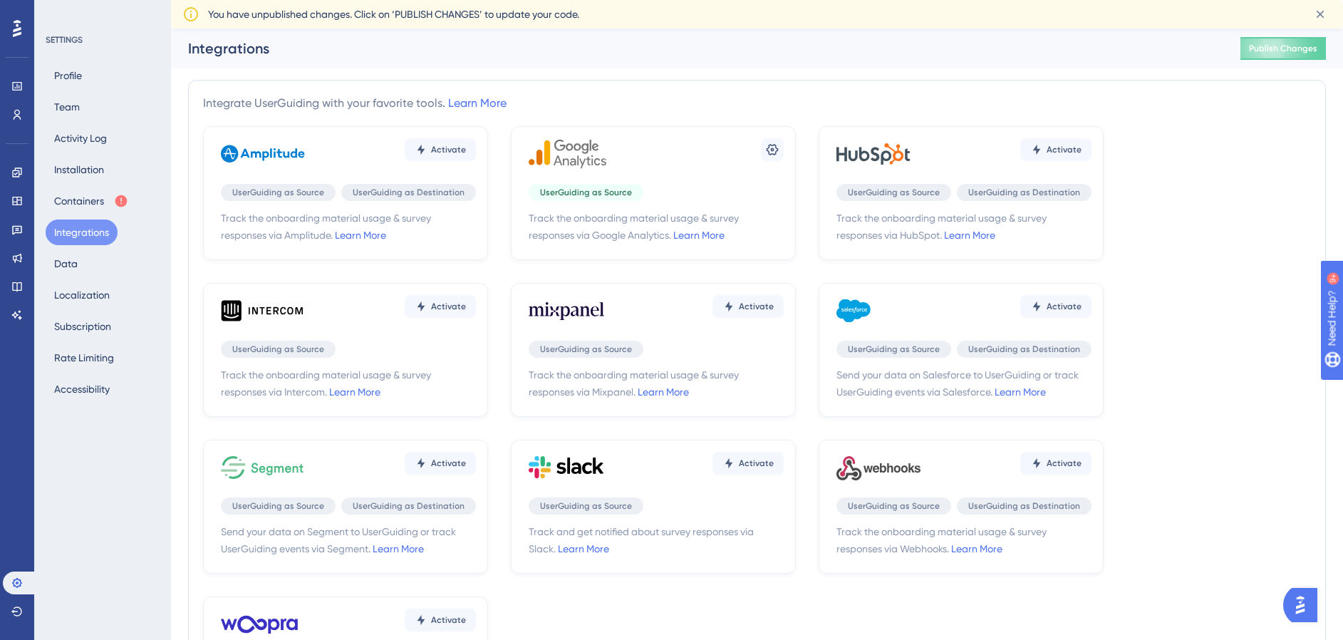
click at [602, 187] on span "UserGuiding as Source" at bounding box center [586, 192] width 92 height 11
click at [86, 202] on button "Containers" at bounding box center [91, 201] width 91 height 26
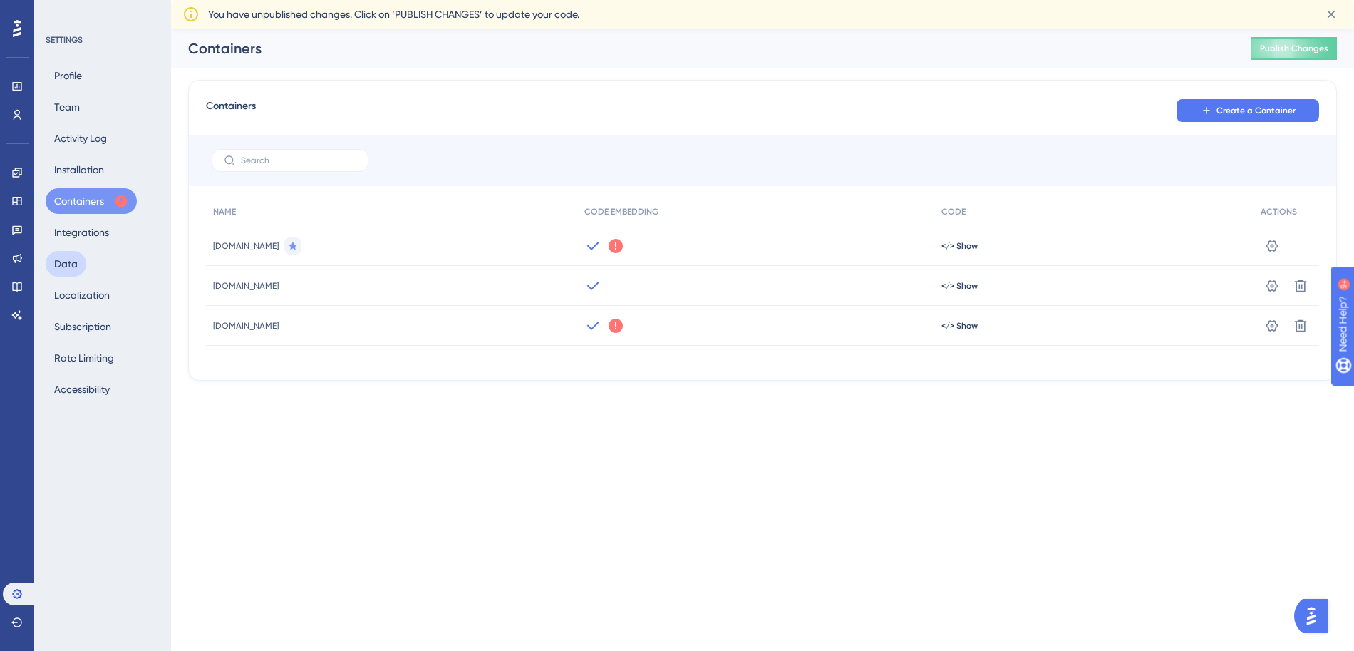
click at [80, 254] on button "Data" at bounding box center [66, 264] width 41 height 26
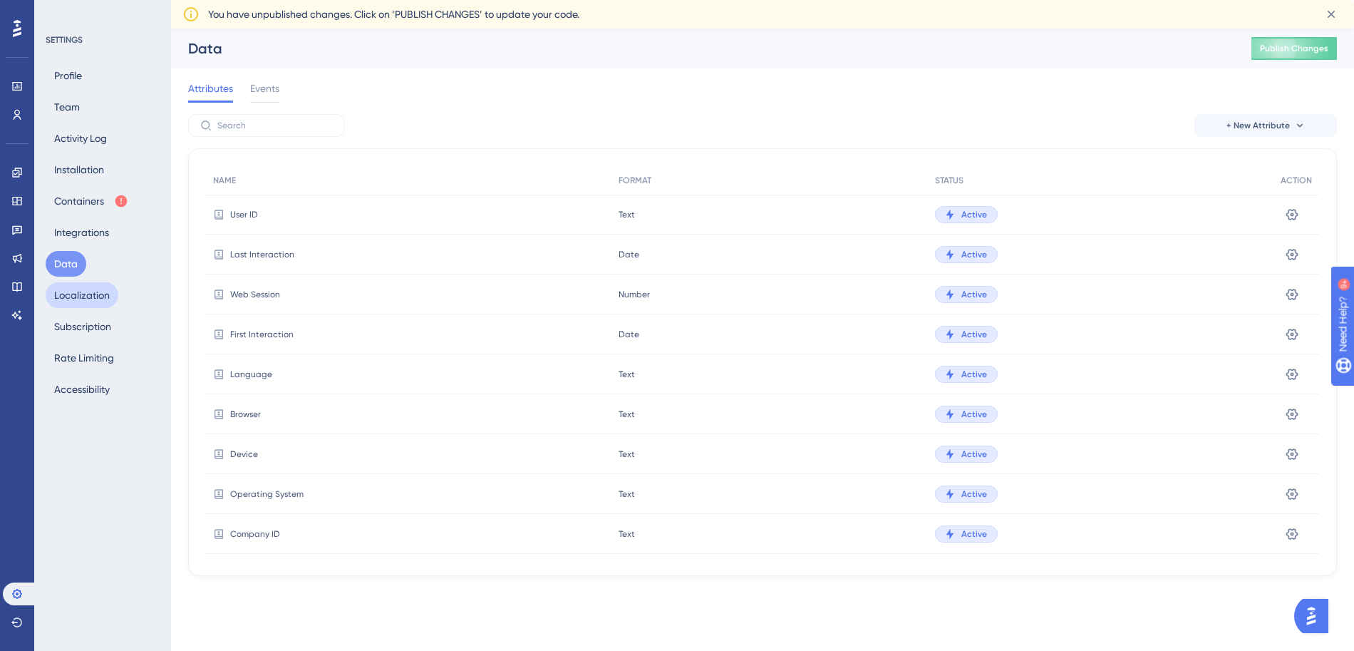
click at [88, 288] on button "Localization" at bounding box center [82, 295] width 73 height 26
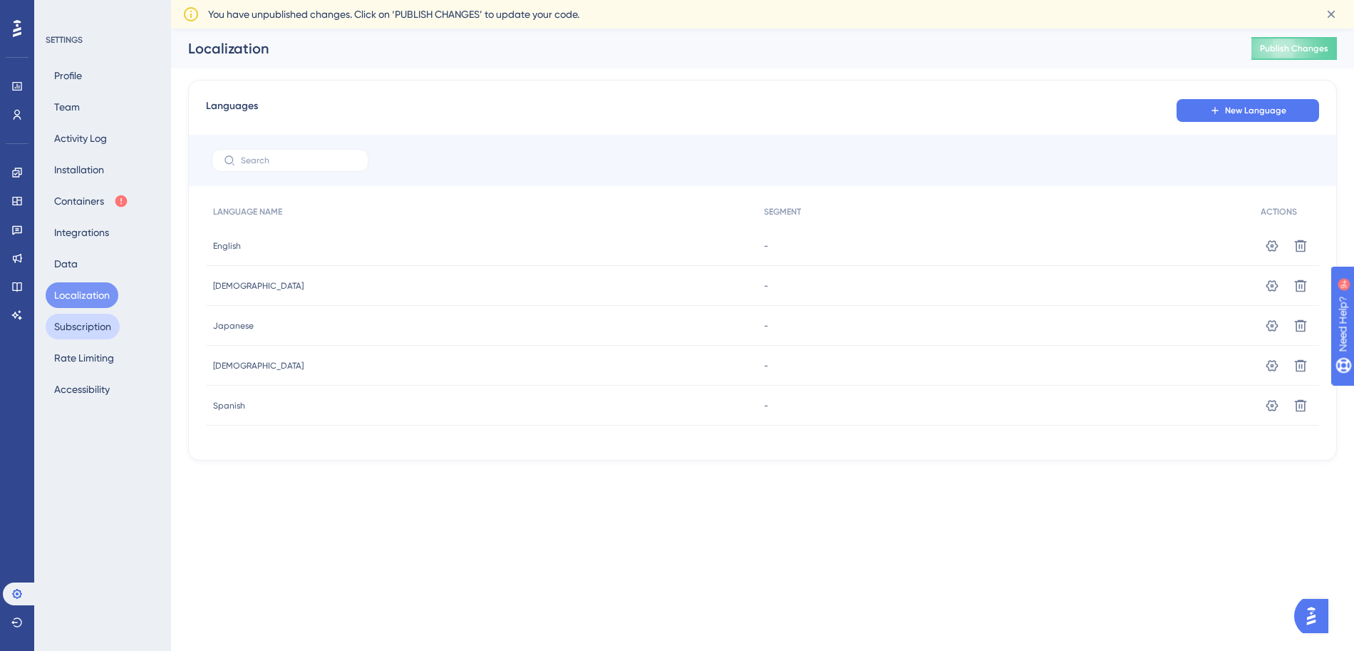
click at [98, 328] on button "Subscription" at bounding box center [83, 327] width 74 height 26
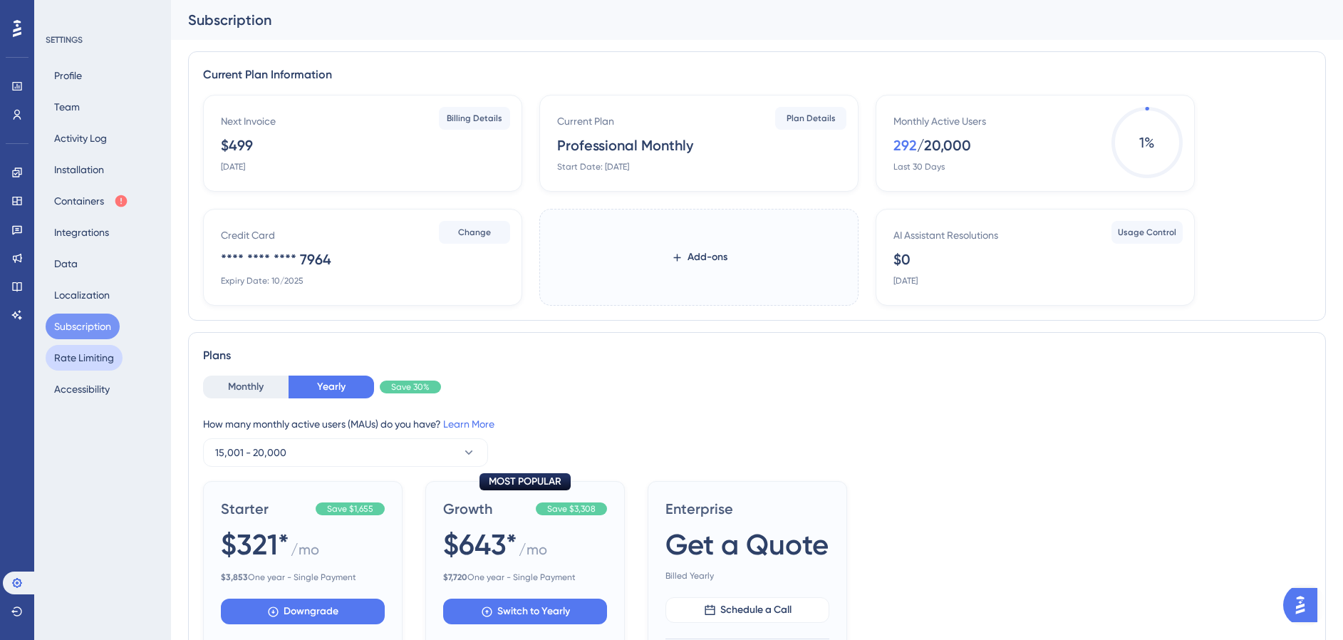
click at [95, 352] on button "Rate Limiting" at bounding box center [84, 358] width 77 height 26
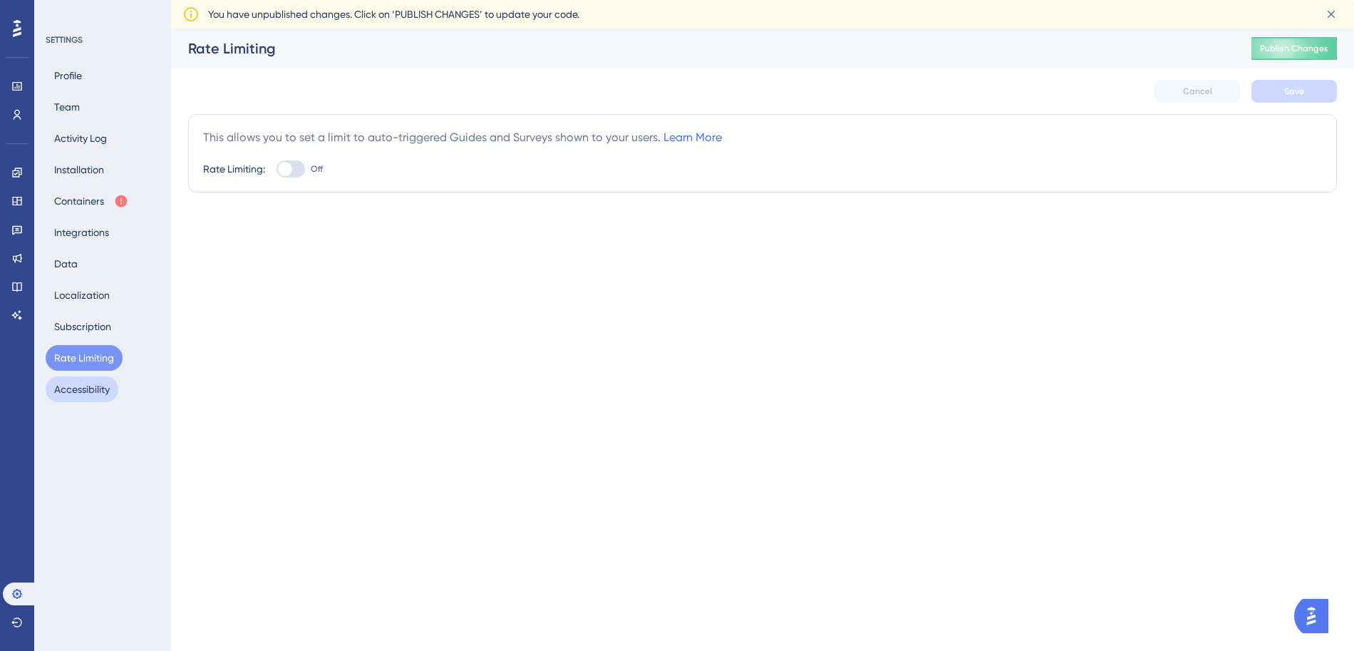
click at [95, 378] on button "Accessibility" at bounding box center [82, 389] width 73 height 26
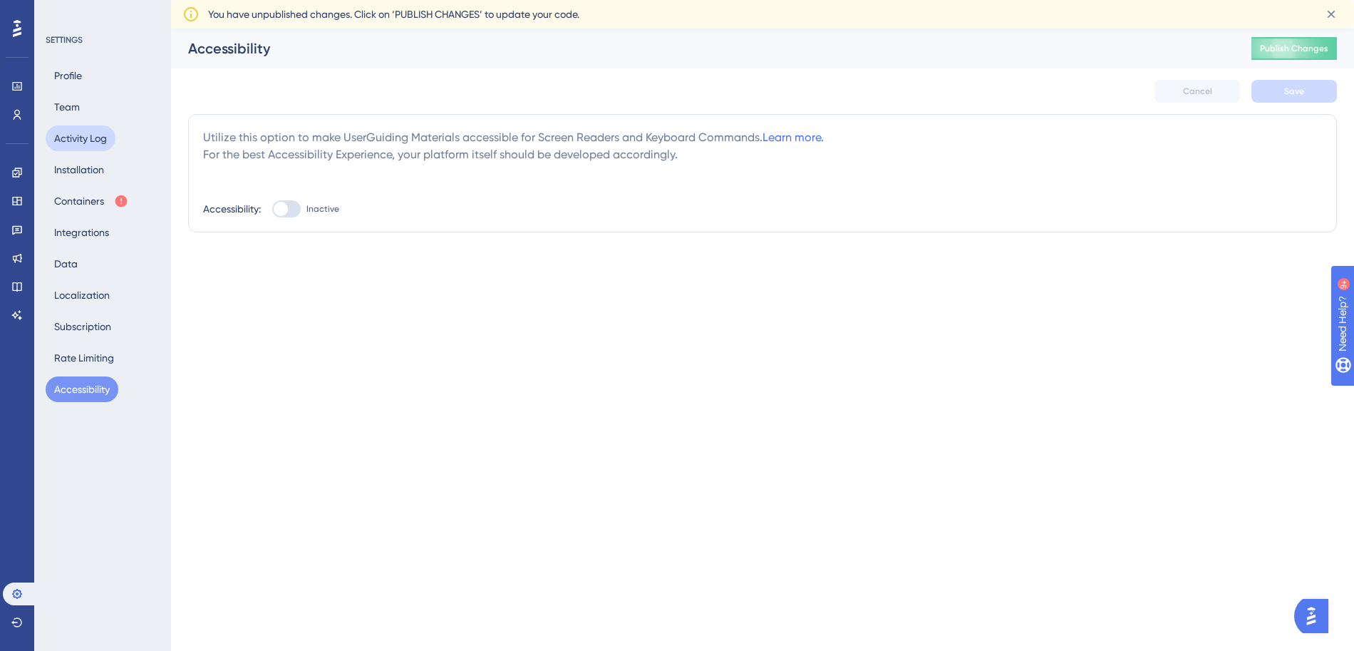
click at [86, 153] on div "Profile Team Activity Log Installation Containers Integrations Data Localizatio…" at bounding box center [103, 232] width 115 height 339
click at [76, 132] on button "Activity Log" at bounding box center [81, 138] width 70 height 26
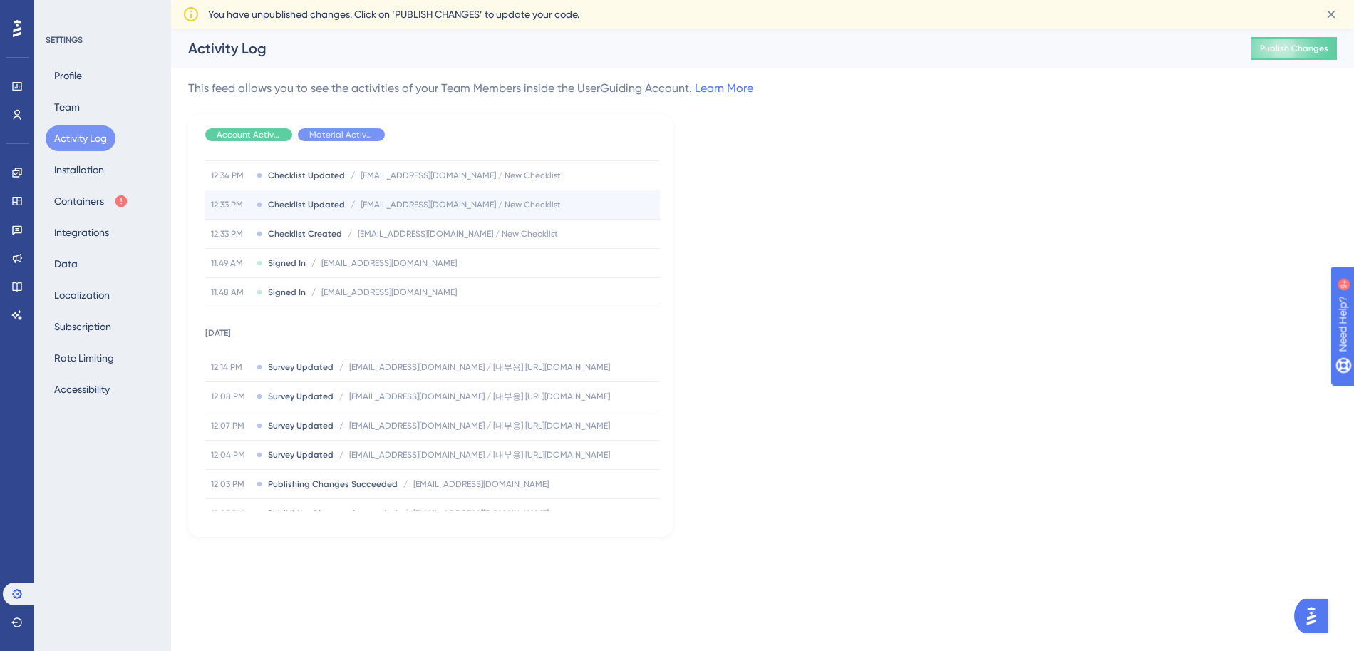
scroll to position [182, 0]
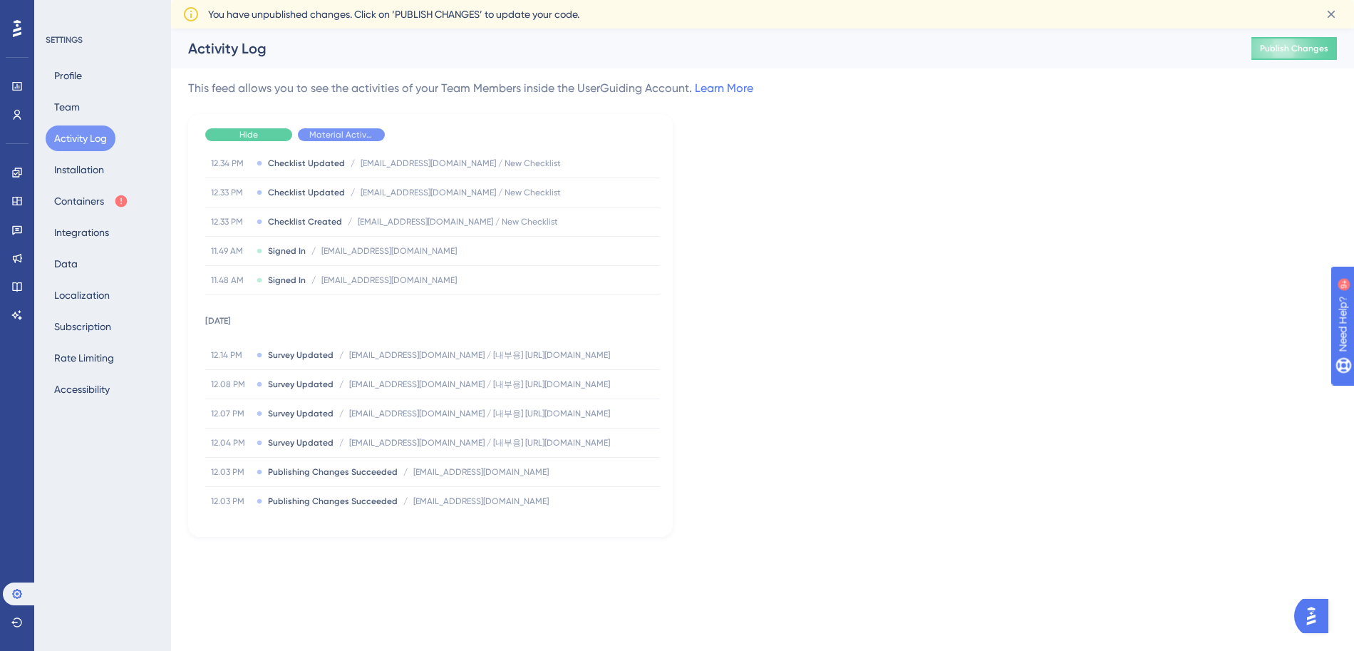
click at [267, 136] on div "Hide" at bounding box center [248, 134] width 87 height 13
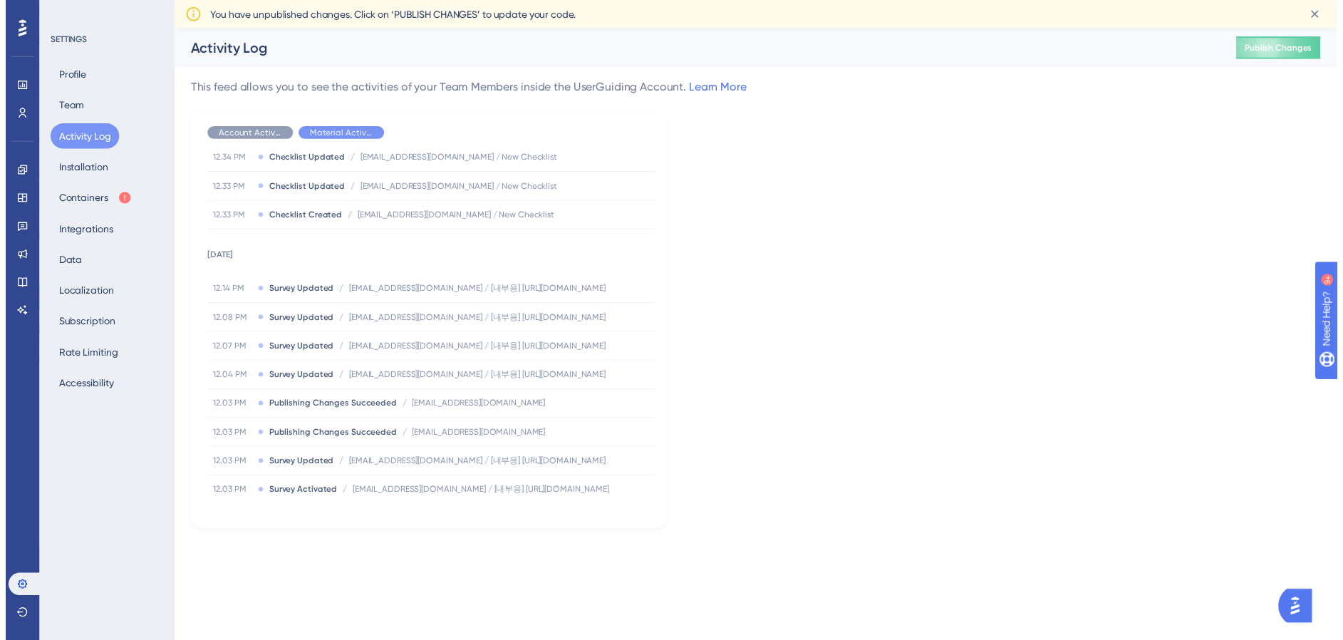
scroll to position [0, 0]
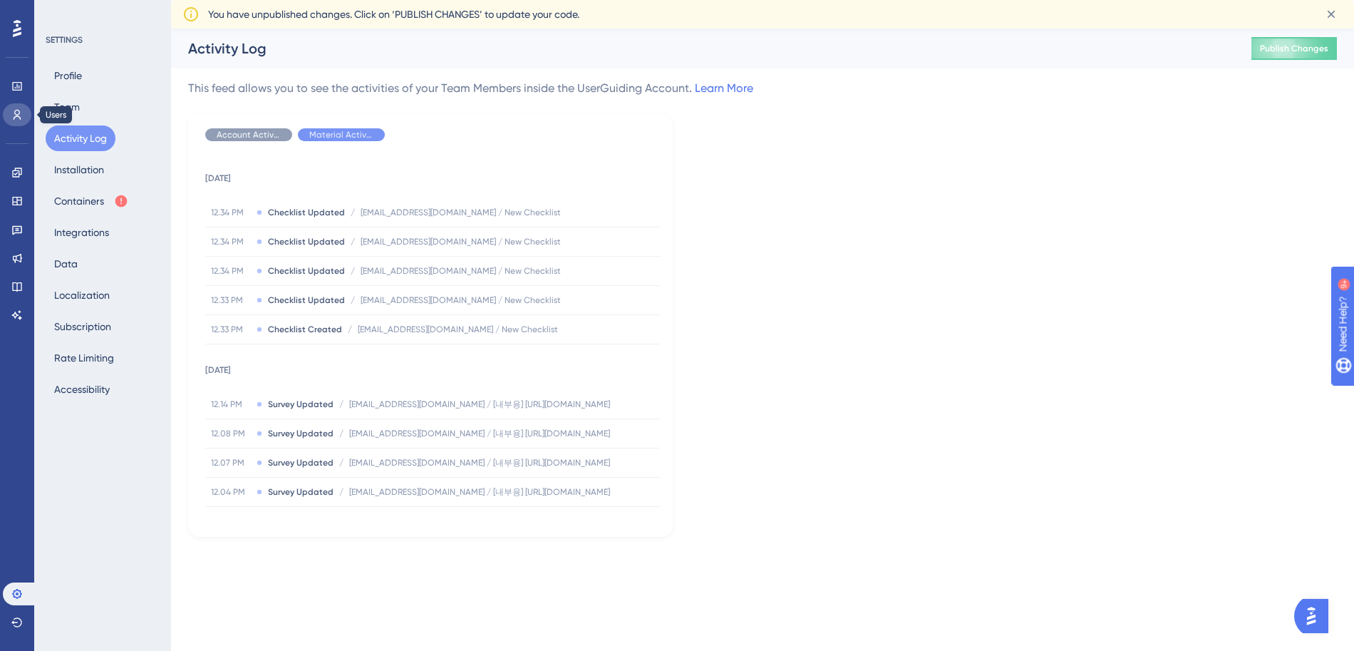
click at [21, 113] on icon at bounding box center [16, 114] width 11 height 11
